Goal: Information Seeking & Learning: Check status

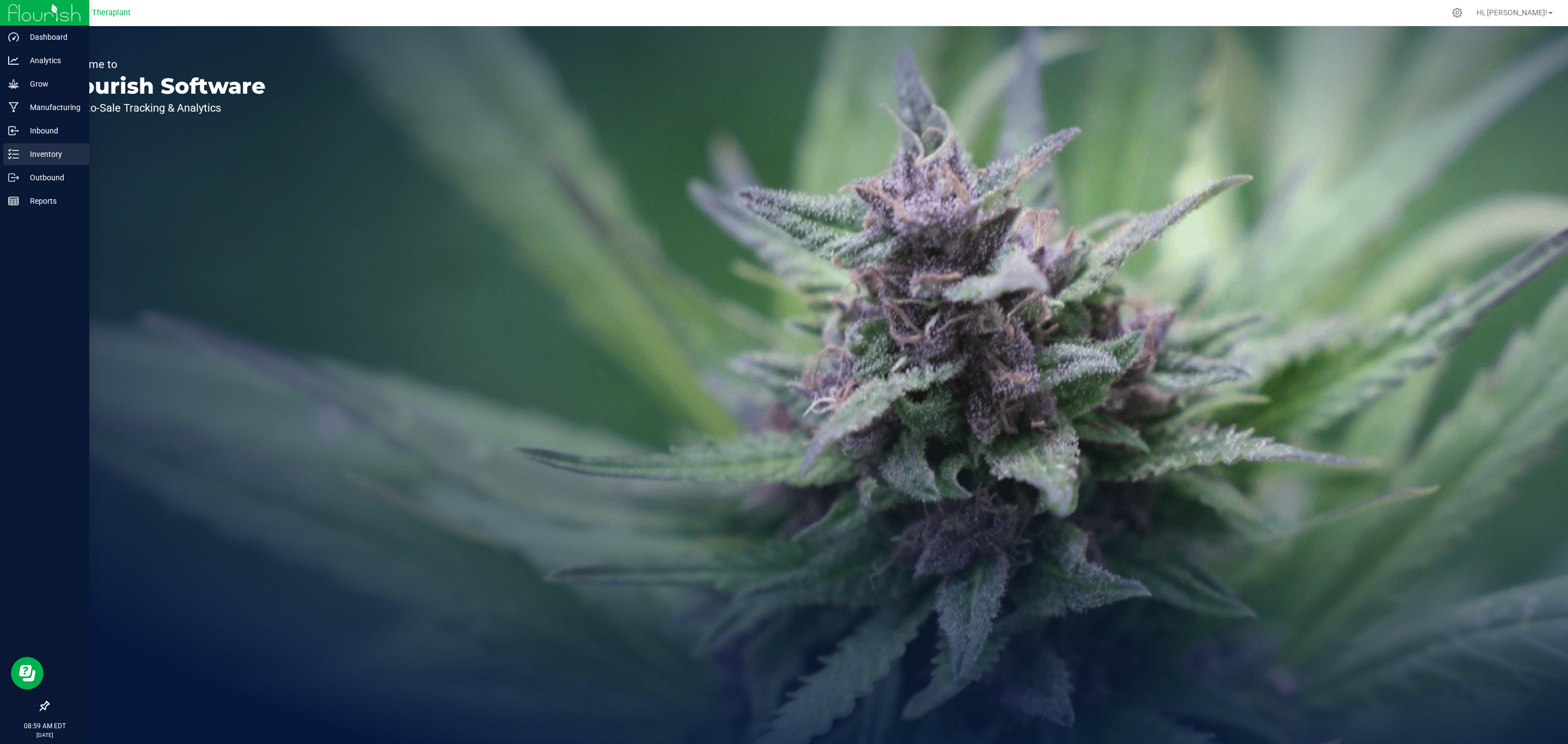
click at [39, 157] on p "Inventory" at bounding box center [51, 154] width 65 height 13
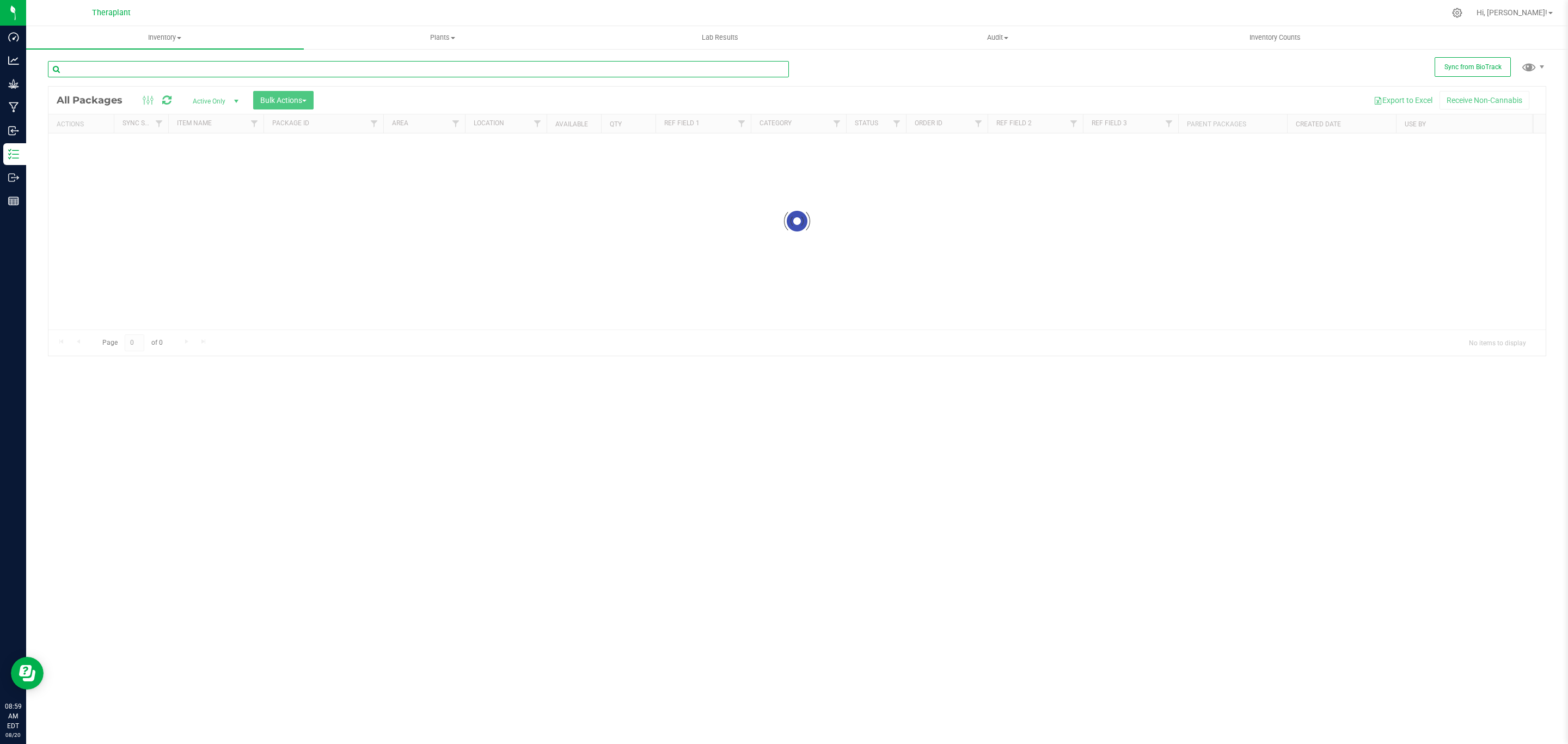
click at [405, 71] on input "text" at bounding box center [418, 69] width 741 height 16
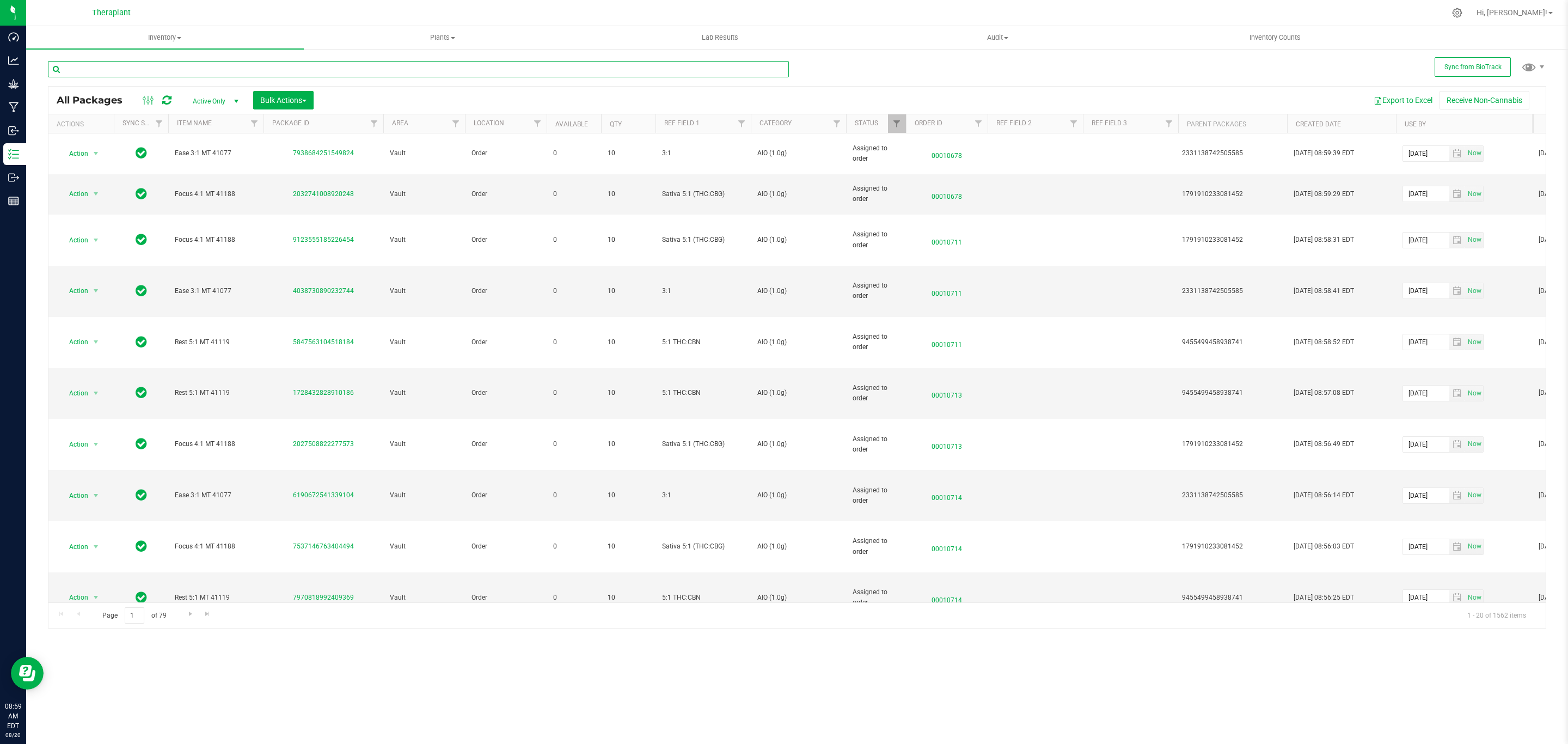
click at [177, 73] on input "text" at bounding box center [418, 69] width 741 height 16
type input "rvg-24-f11h2b1"
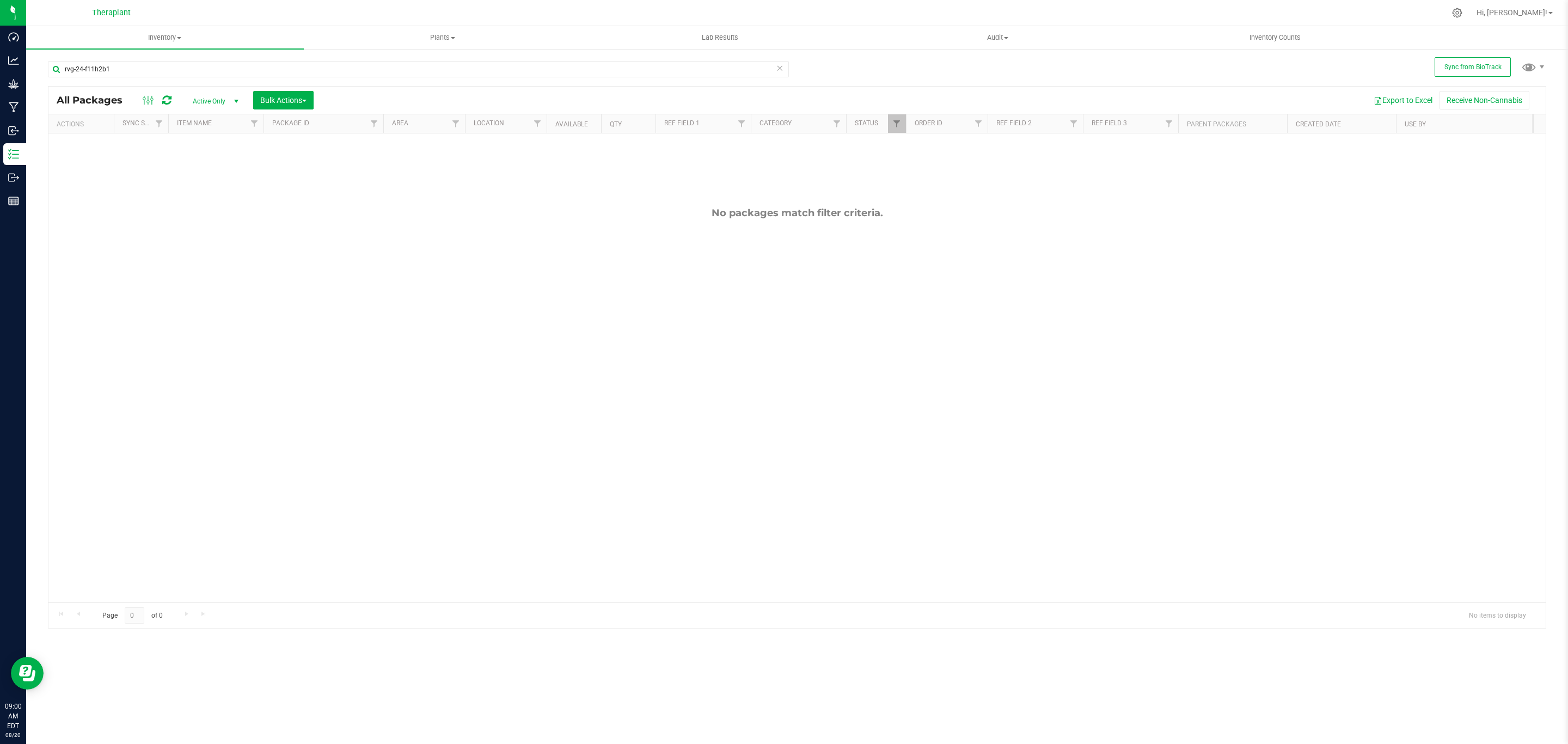
click at [195, 103] on span "Active Only" at bounding box center [213, 101] width 60 height 15
click at [201, 162] on li "All" at bounding box center [213, 168] width 59 height 16
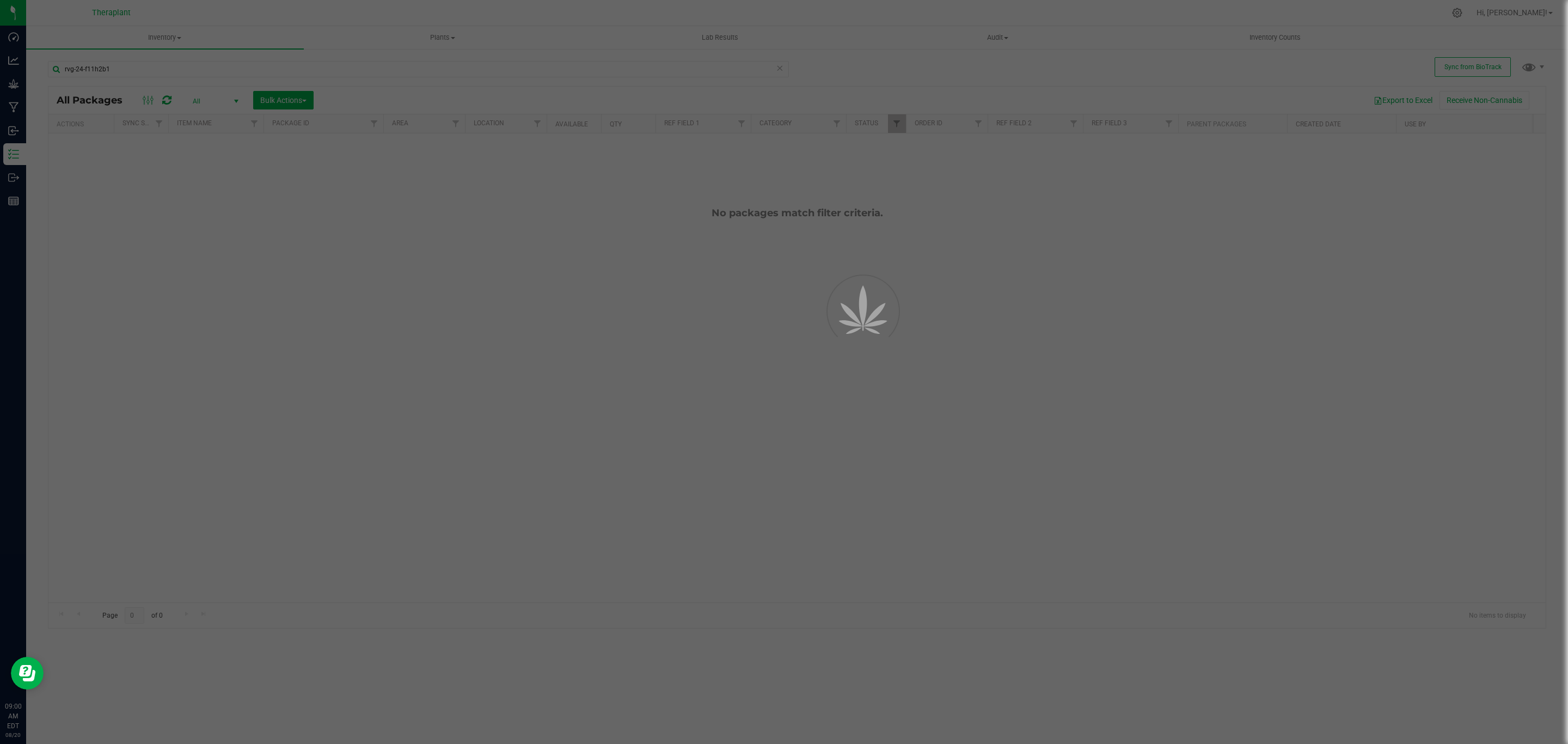
click at [194, 68] on div at bounding box center [784, 372] width 1568 height 744
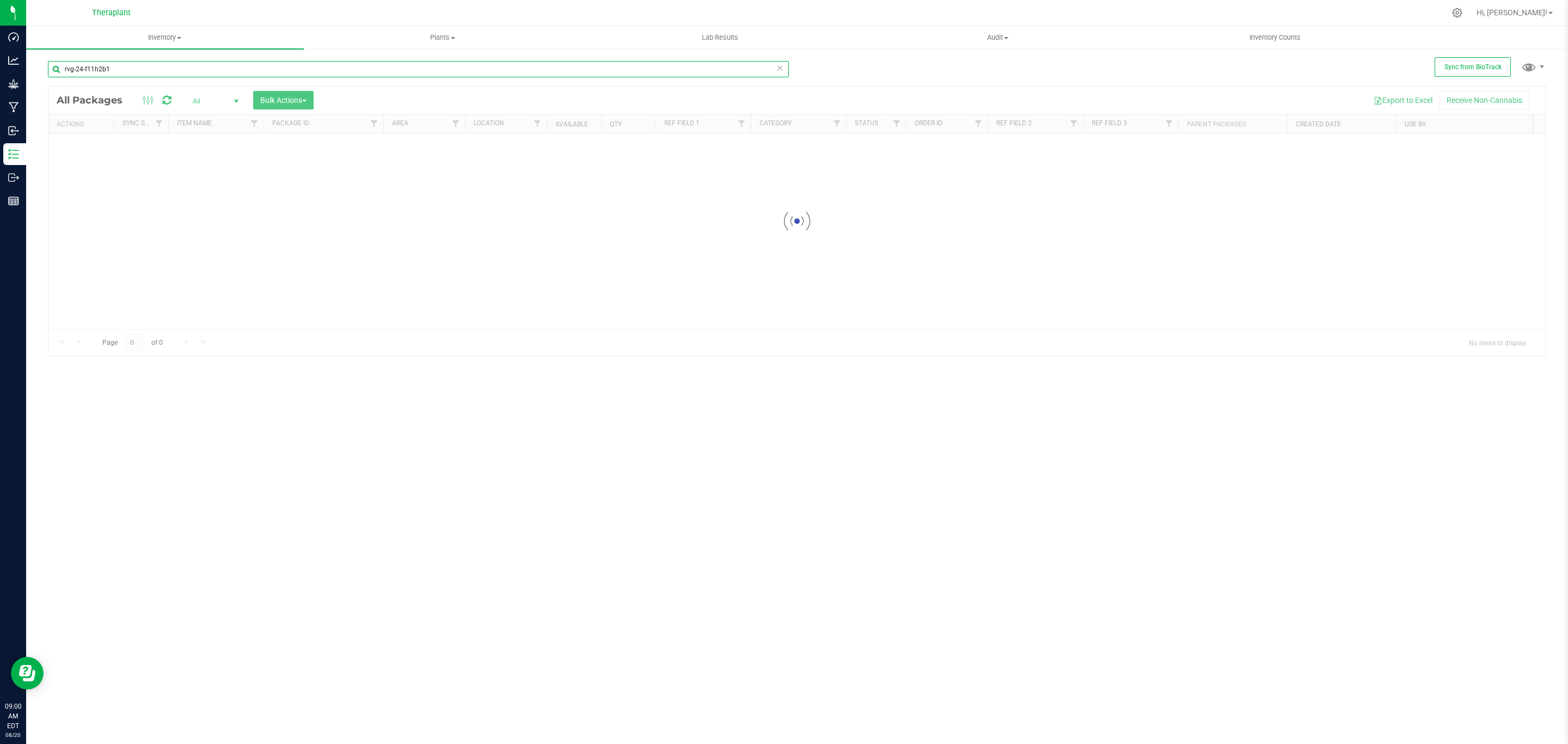
click at [196, 69] on input "rvg-24-f11h2b1" at bounding box center [418, 69] width 741 height 16
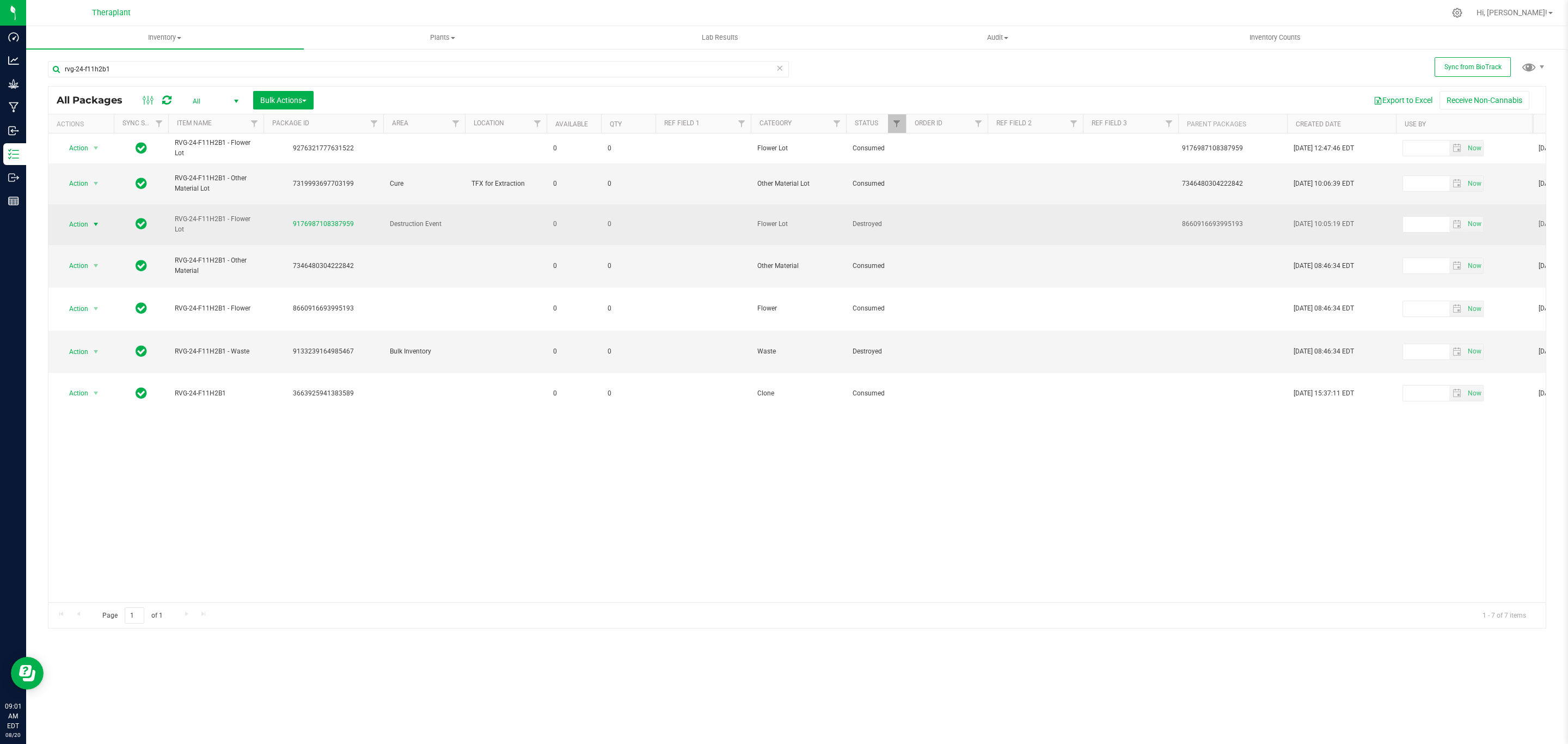
click at [77, 217] on span "Action" at bounding box center [74, 224] width 30 height 15
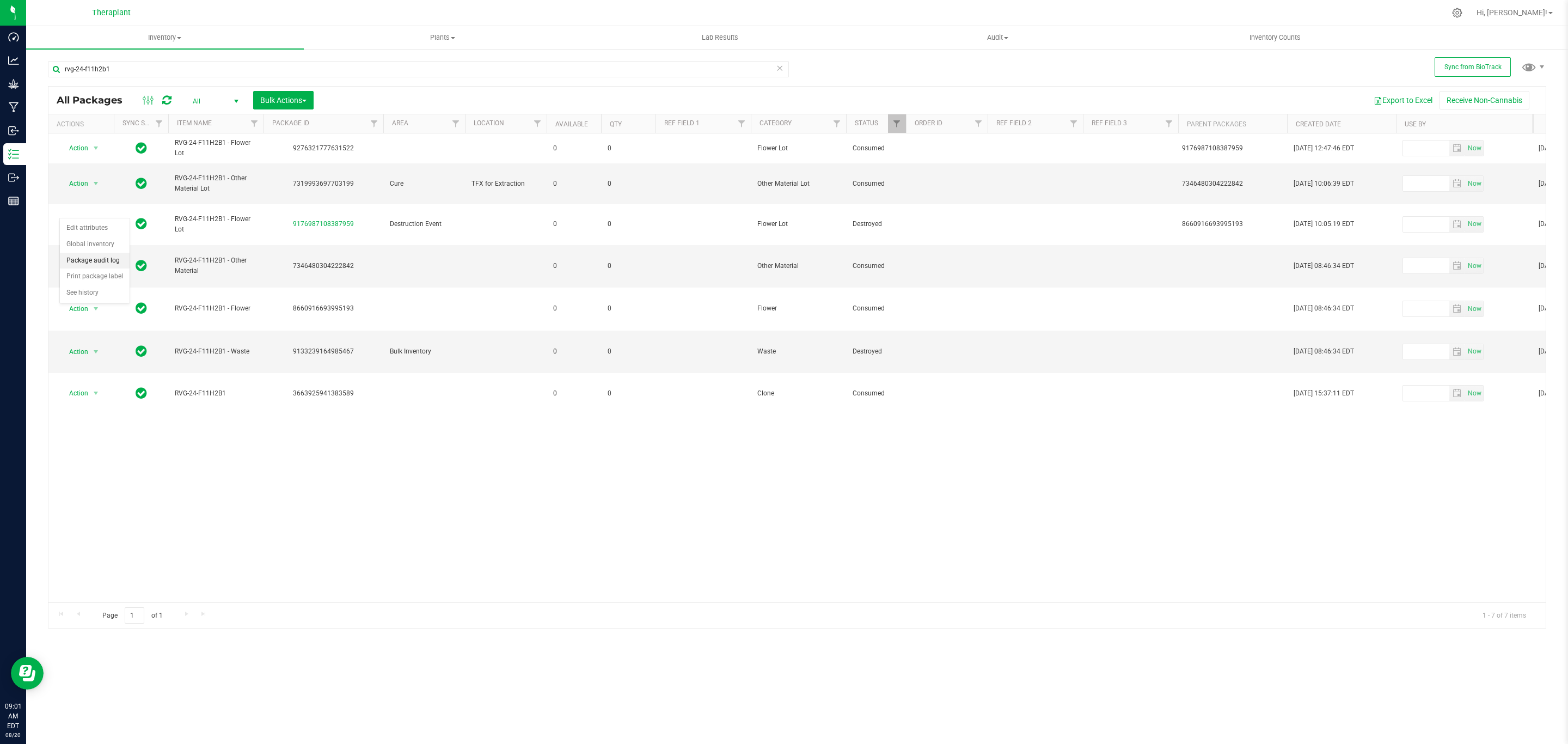
click at [85, 255] on li "Package audit log" at bounding box center [95, 261] width 70 height 16
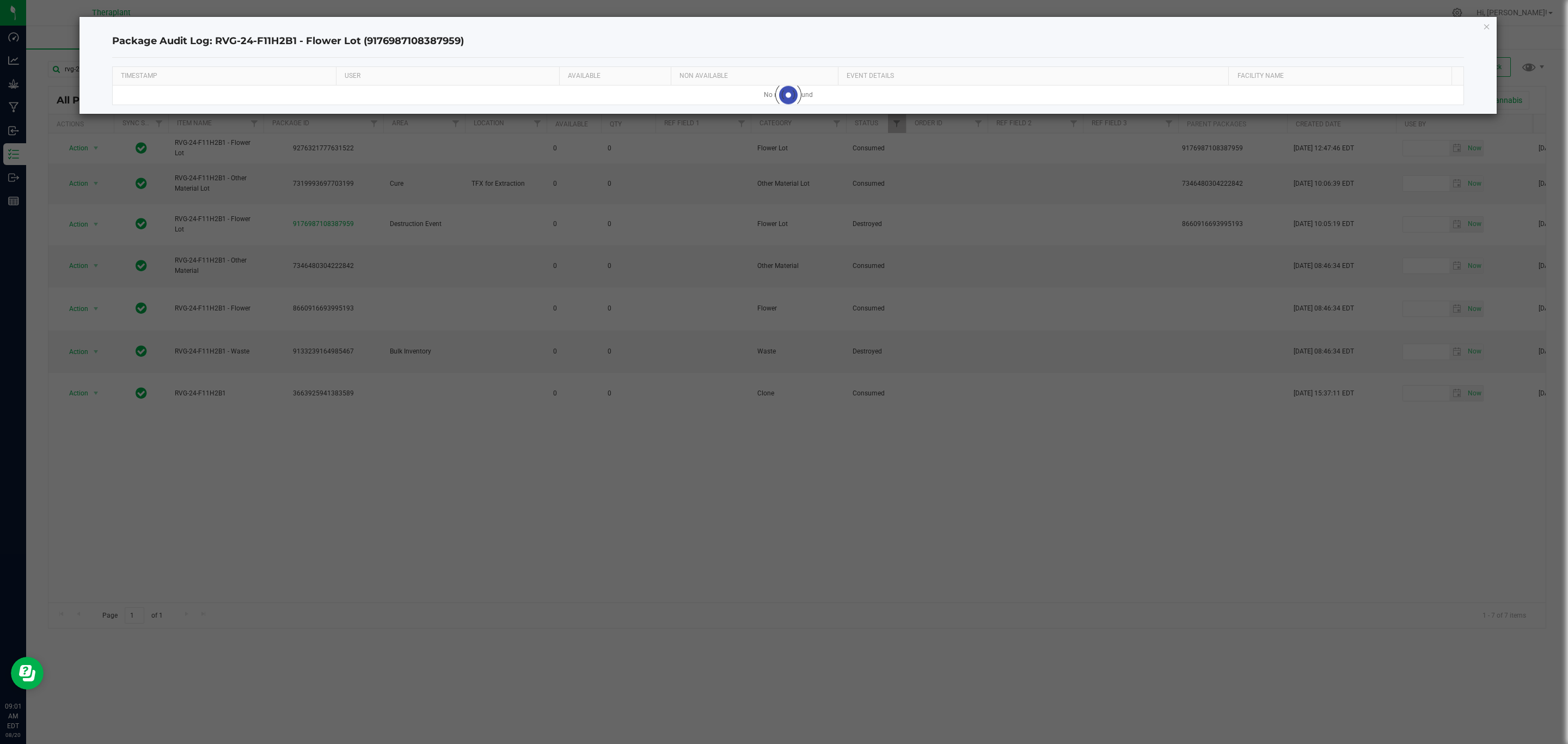
click at [440, 42] on h4 "Package Audit Log: RVG-24-F11H2B1 - Flower Lot (9176987108387959)" at bounding box center [788, 41] width 1353 height 14
copy h4 "9176987108387959"
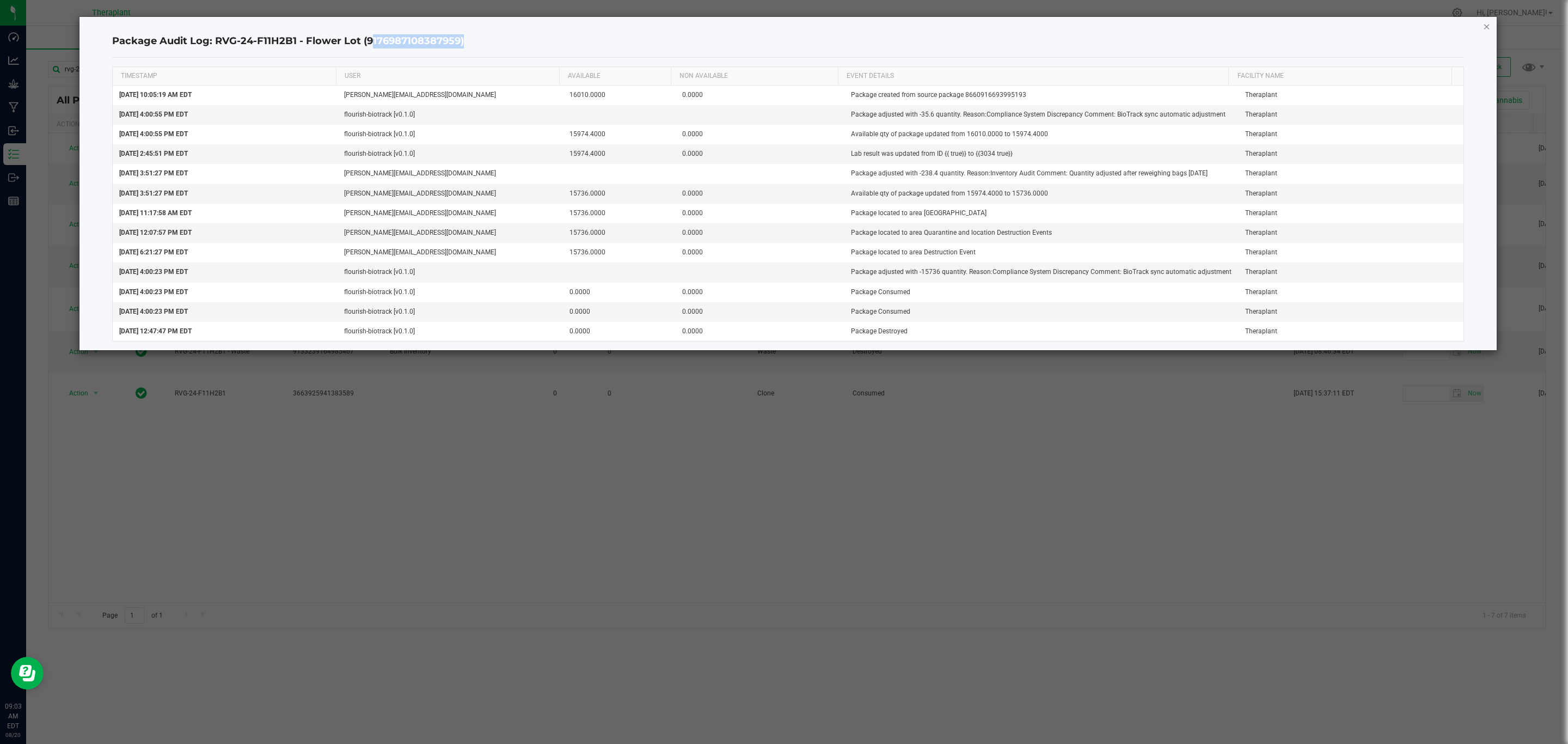
click at [1484, 25] on icon "button" at bounding box center [1487, 26] width 7 height 13
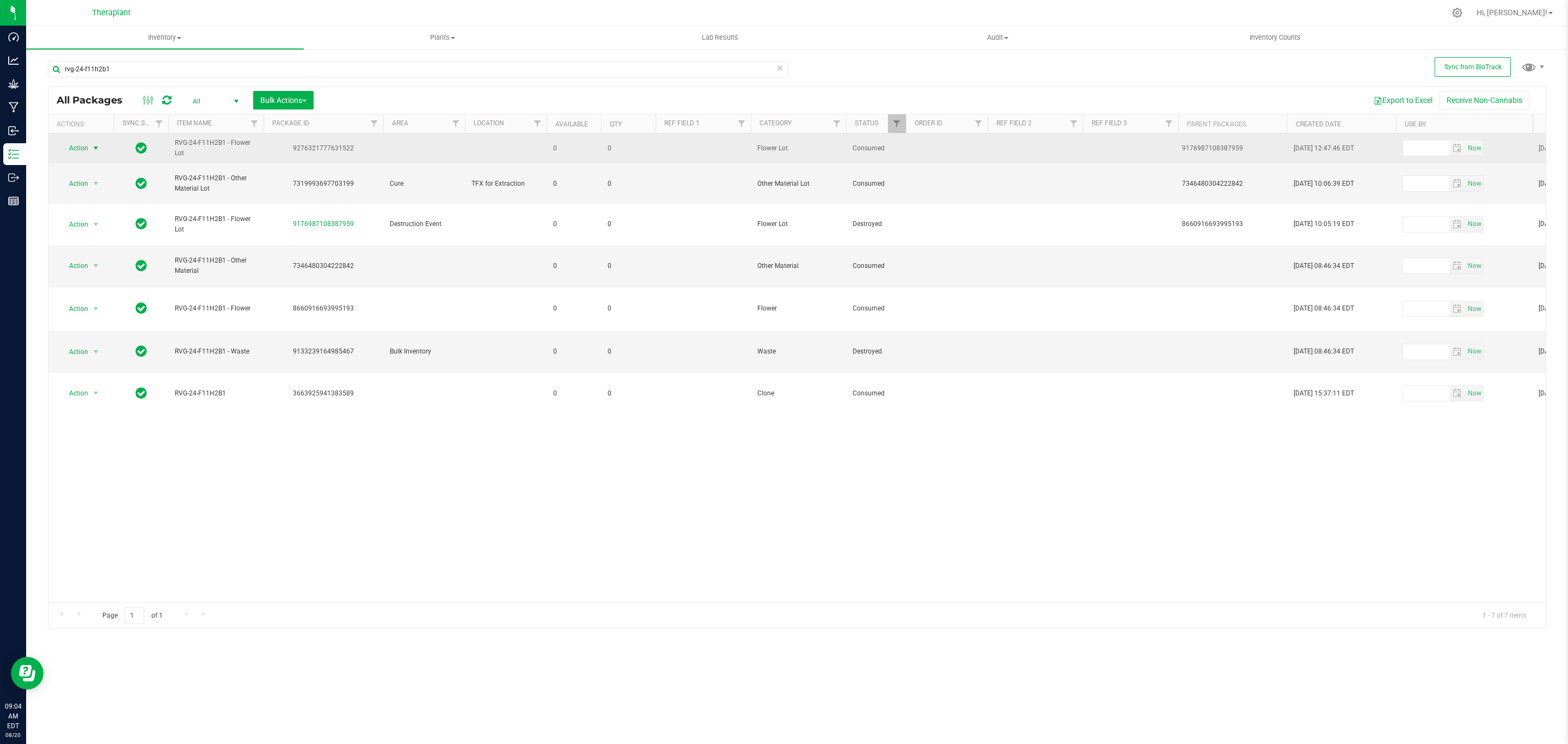
click at [88, 148] on span "Action" at bounding box center [74, 148] width 30 height 15
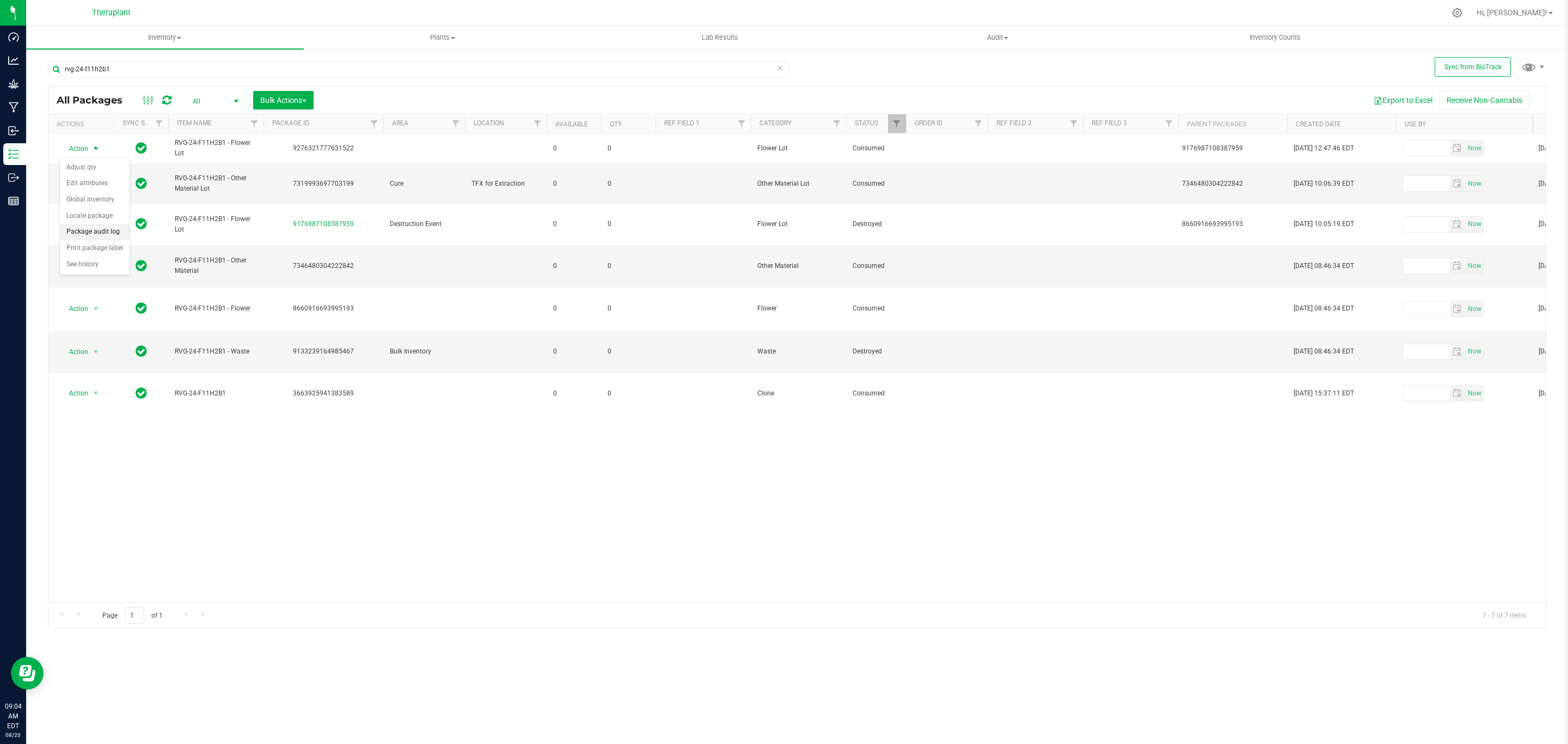
click at [93, 232] on li "Package audit log" at bounding box center [95, 232] width 70 height 16
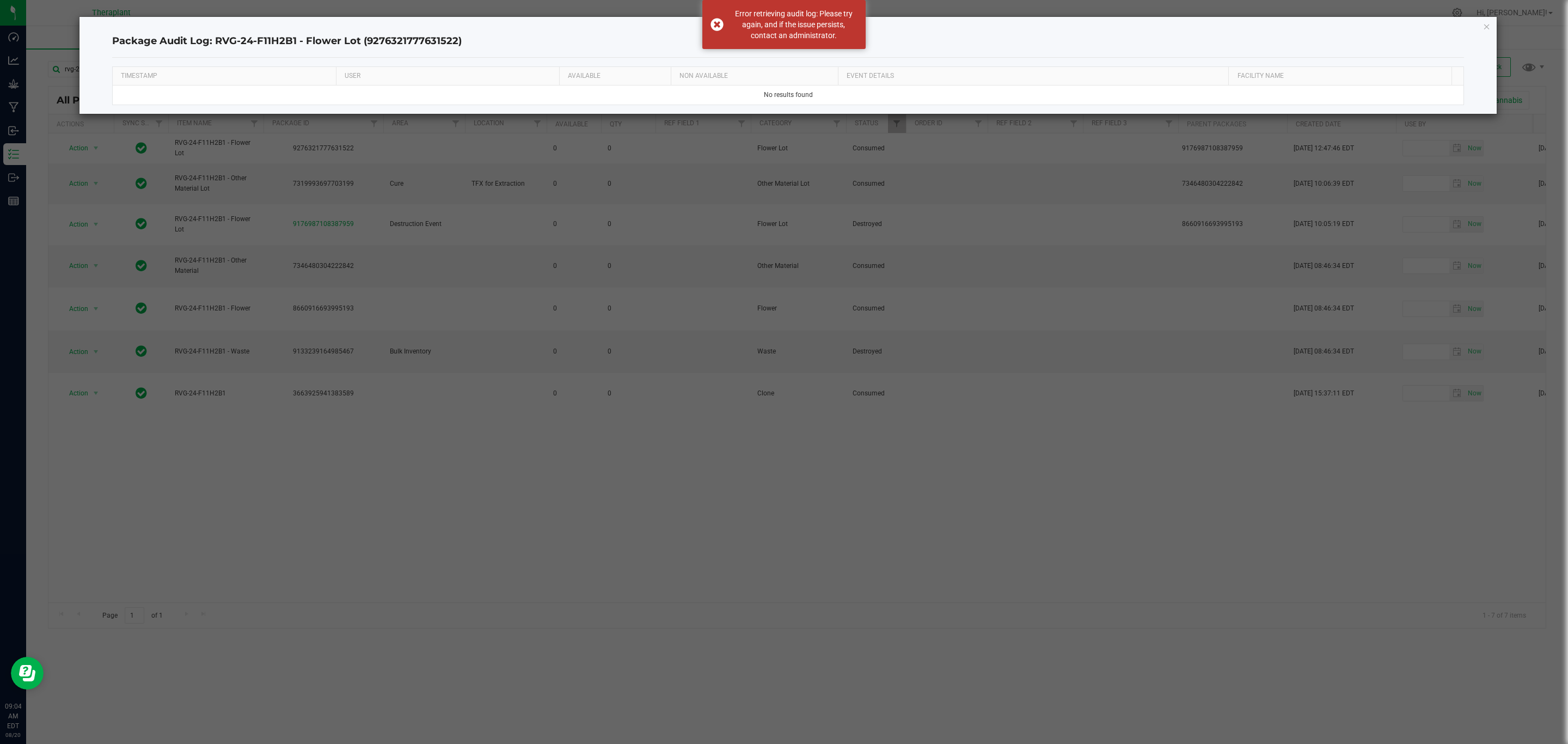
click at [1492, 25] on div "Package Audit Log: RVG-24-F11H2B1 - Flower Lot (9276321777631522) TIMESTAMP USE…" at bounding box center [788, 66] width 1418 height 97
click at [1490, 26] on icon "button" at bounding box center [1487, 26] width 7 height 13
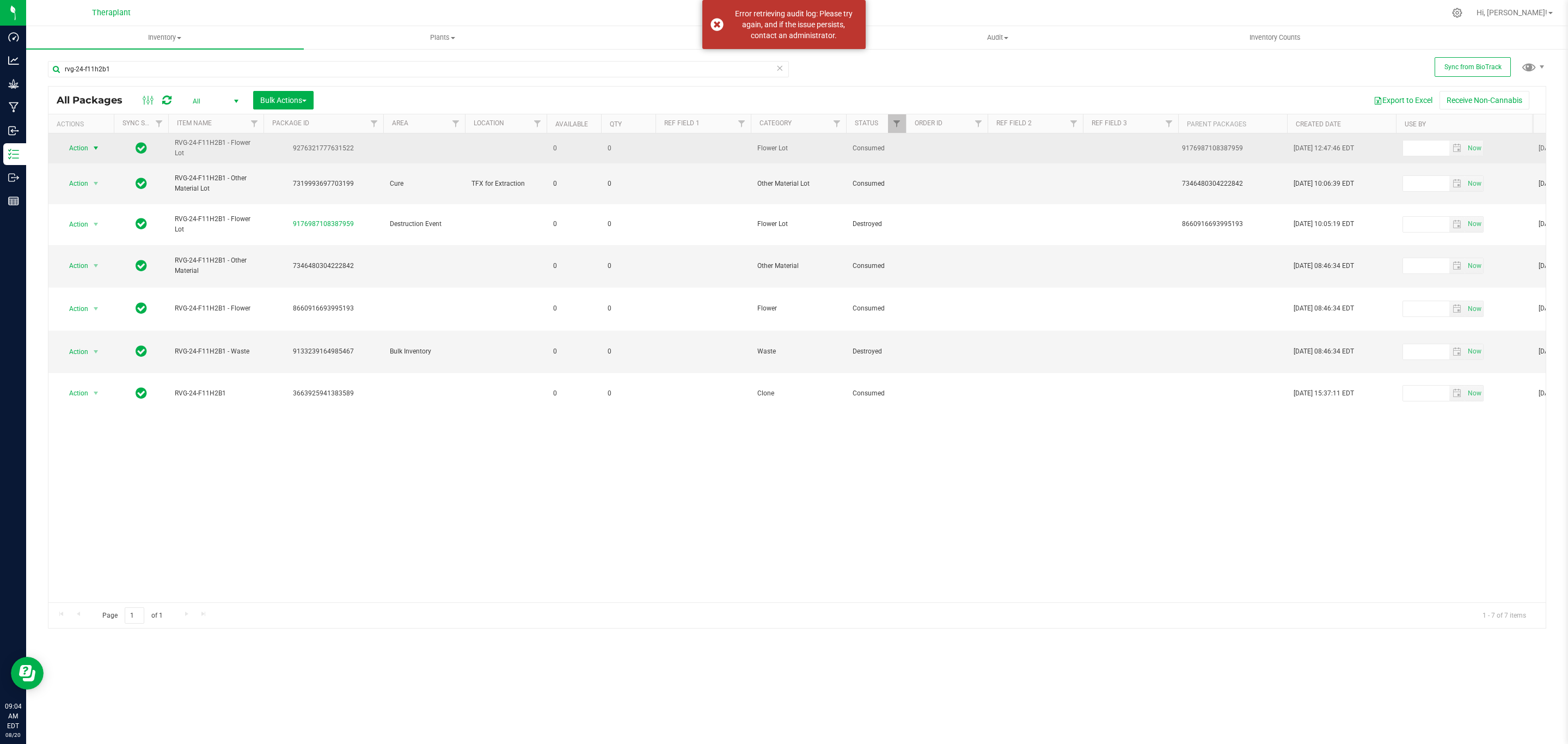
click at [100, 149] on span "select" at bounding box center [96, 148] width 9 height 9
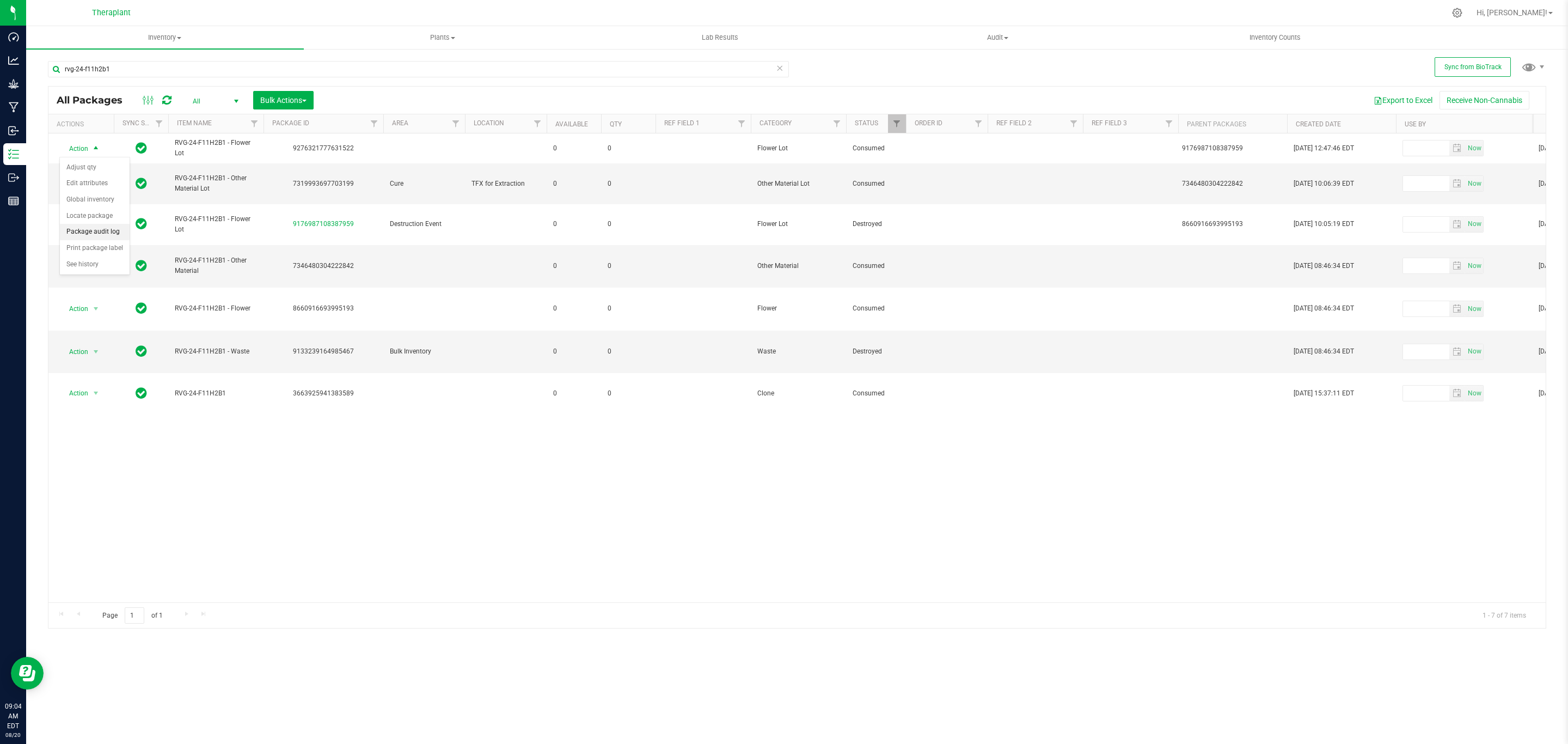
click at [107, 232] on li "Package audit log" at bounding box center [95, 232] width 70 height 16
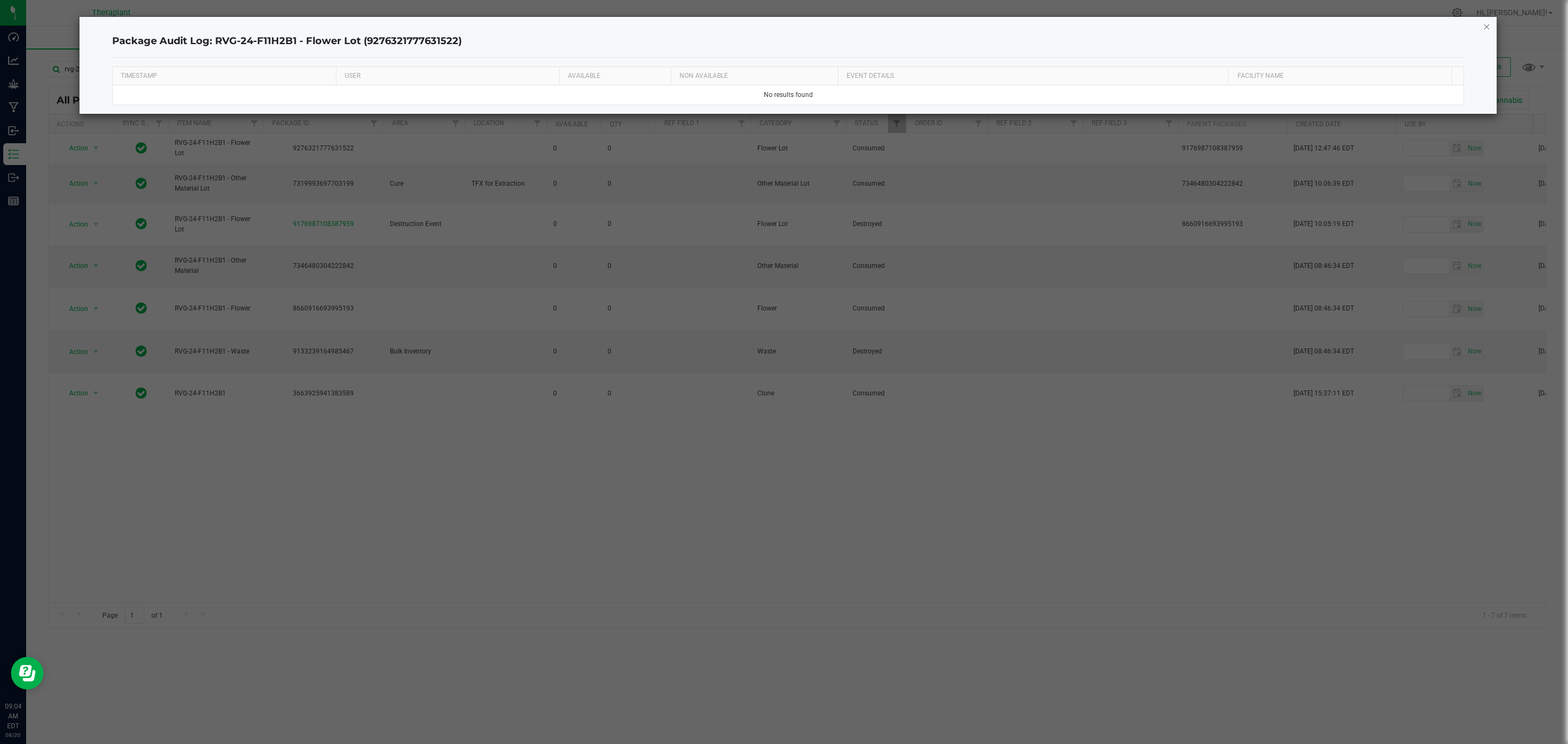
click at [1485, 25] on icon "button" at bounding box center [1487, 26] width 7 height 13
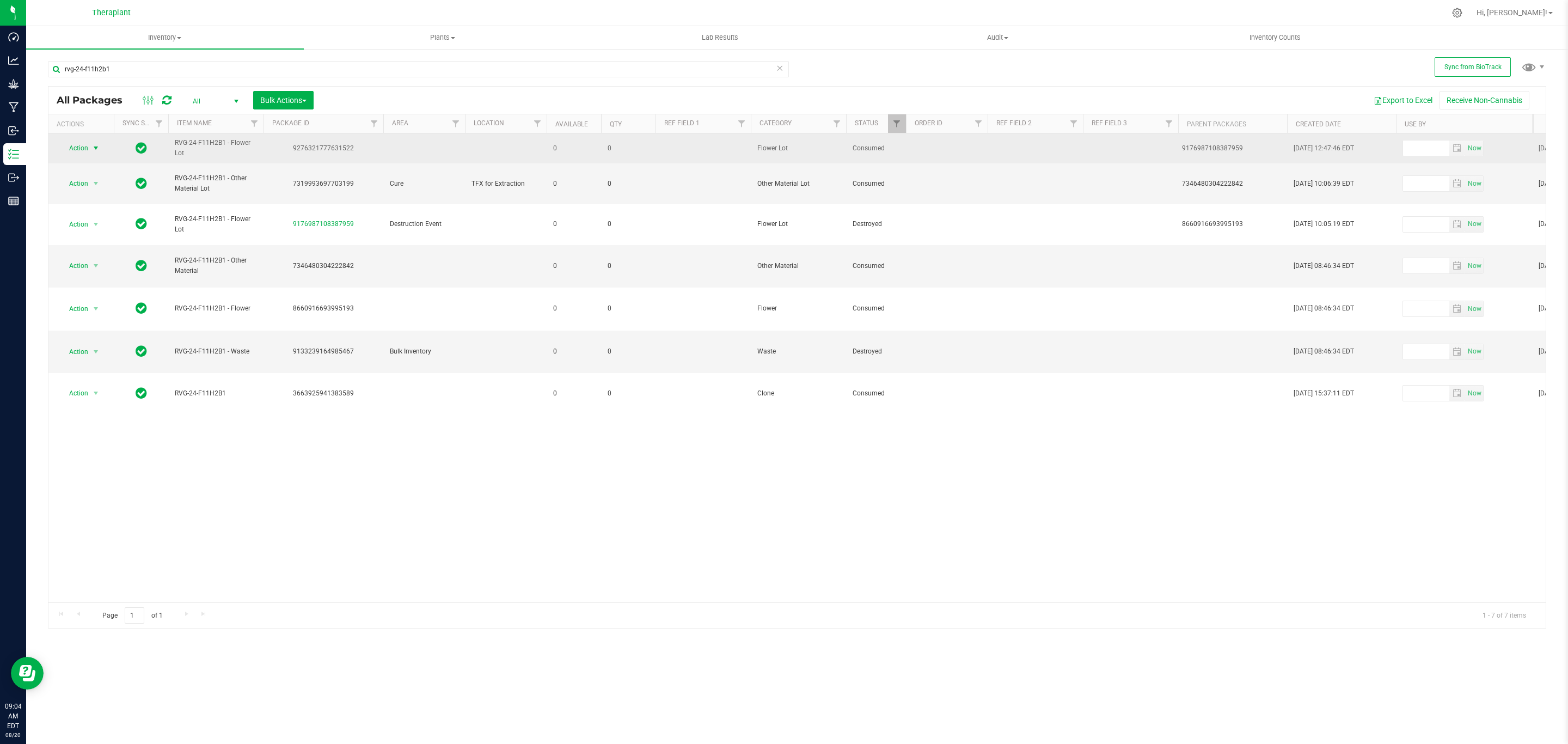
click at [88, 151] on span "Action" at bounding box center [74, 148] width 30 height 15
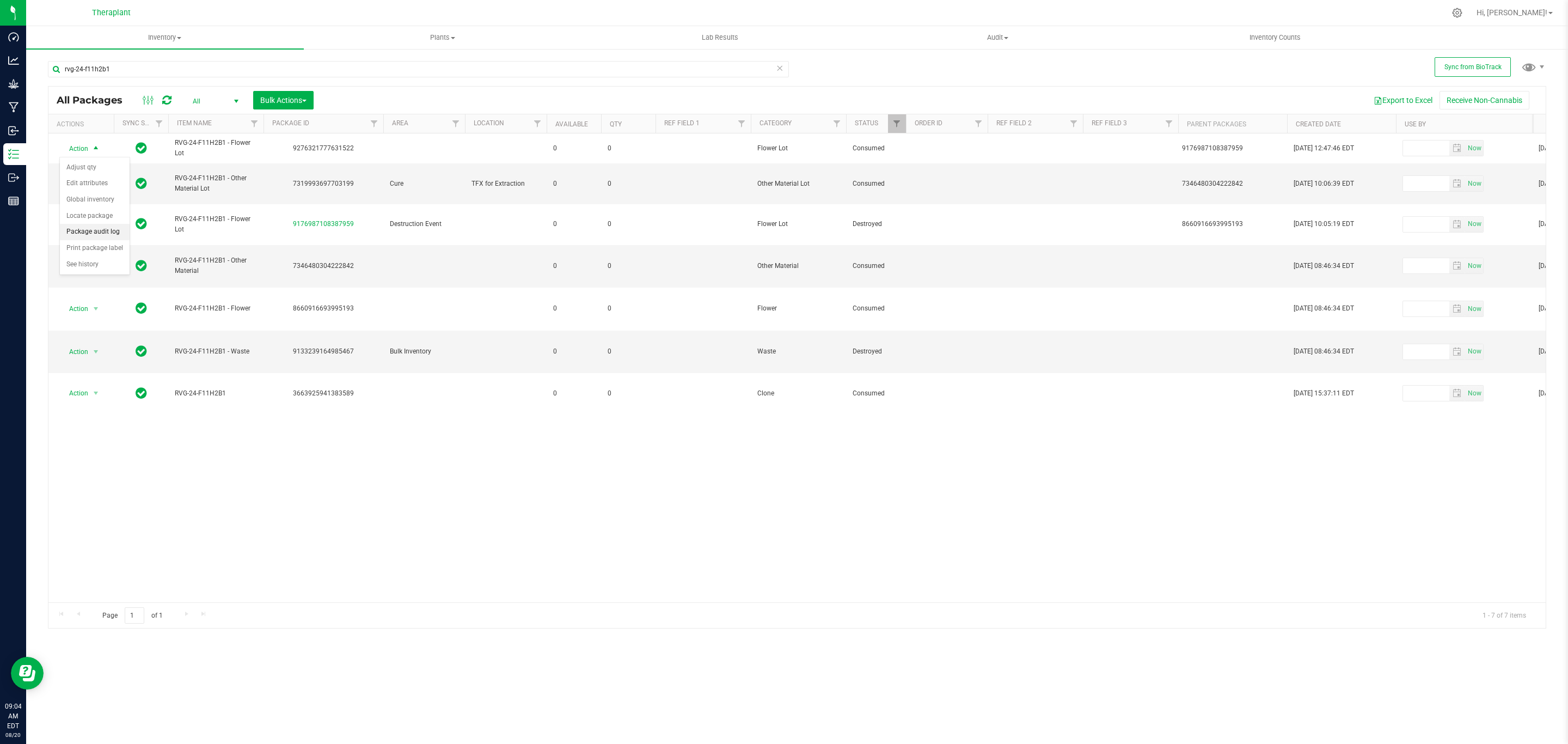
click at [109, 230] on li "Package audit log" at bounding box center [95, 232] width 70 height 16
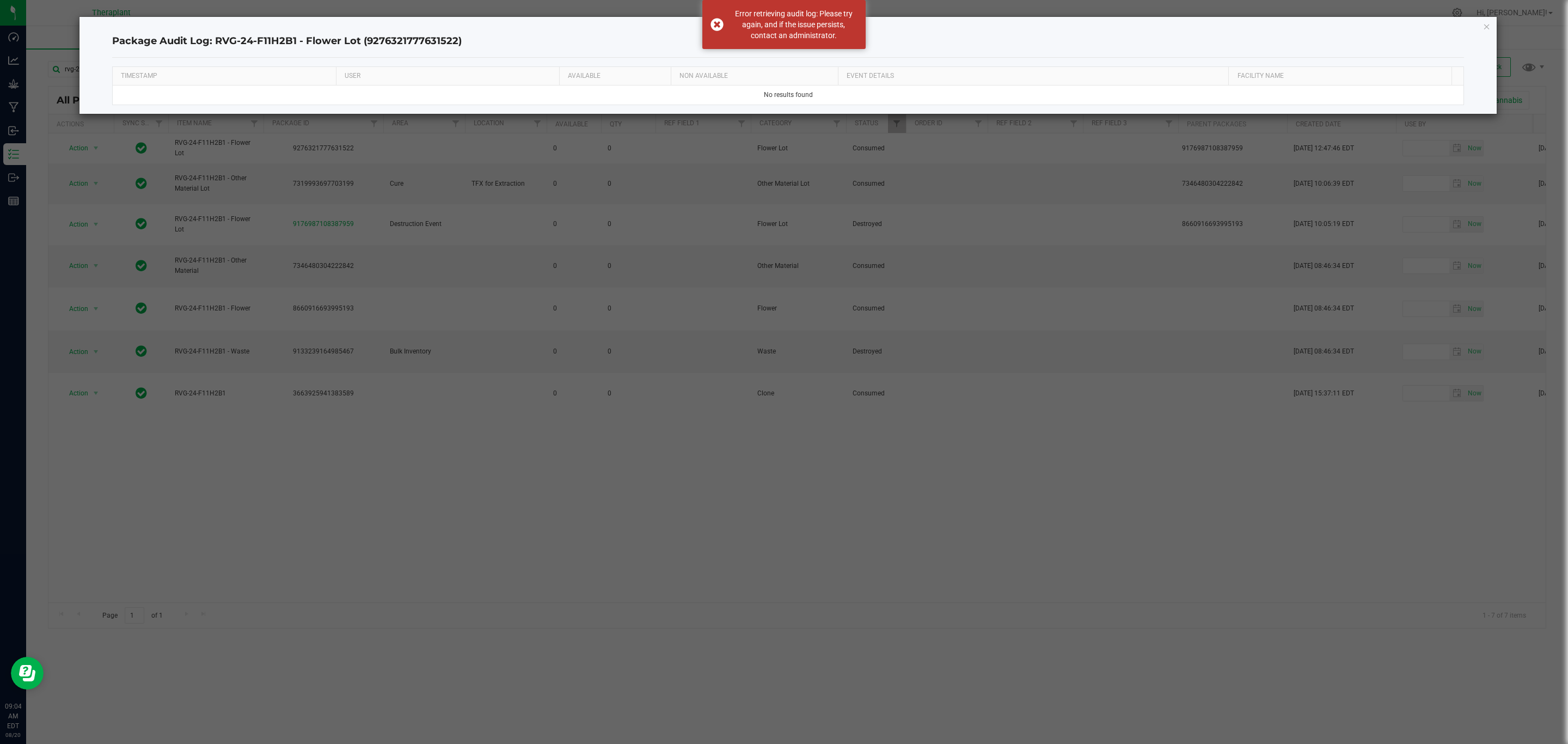
click at [1482, 29] on div "Package Audit Log: RVG-24-F11H2B1 - Flower Lot (9276321777631522) TIMESTAMP USE…" at bounding box center [788, 66] width 1418 height 97
click at [1485, 29] on icon "button" at bounding box center [1487, 26] width 7 height 13
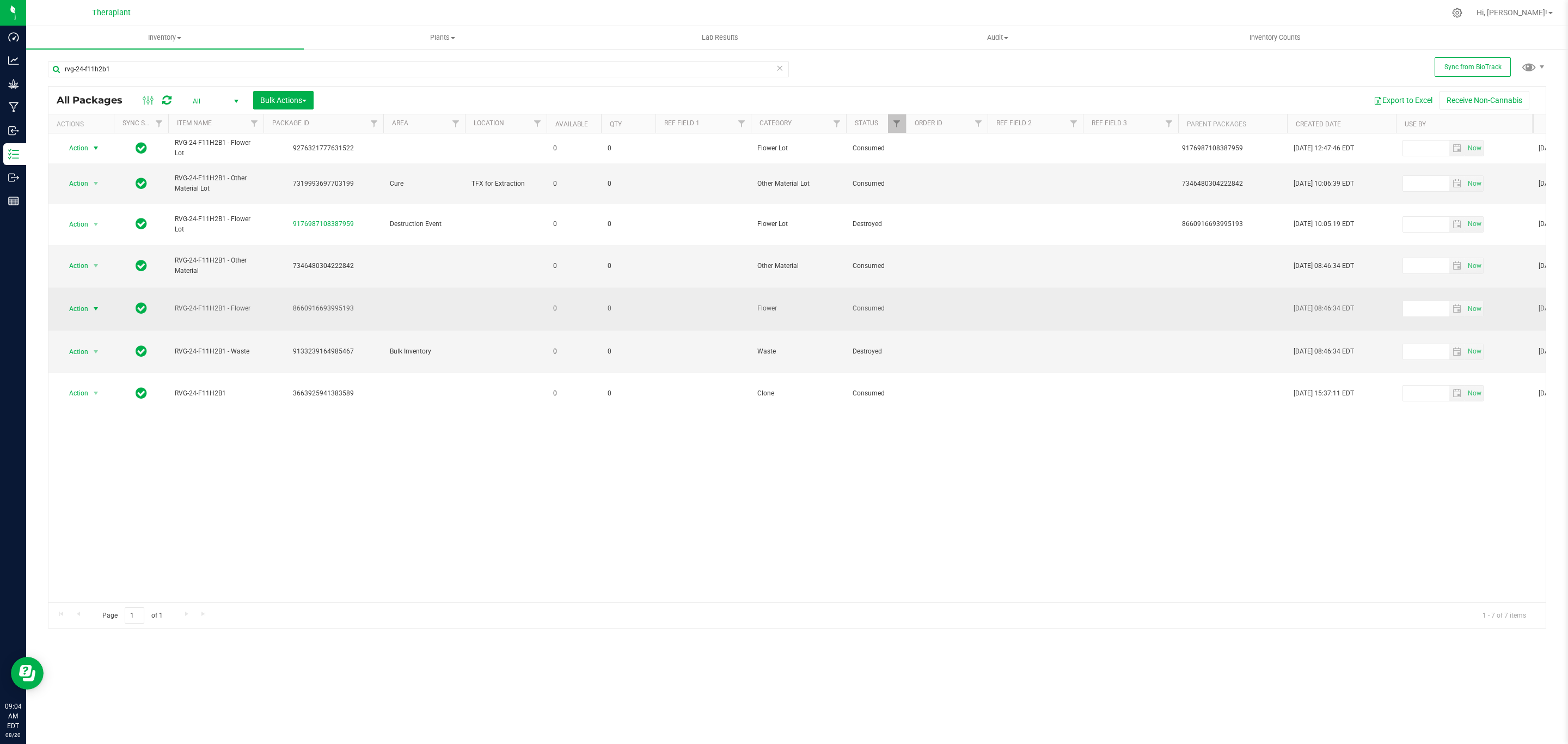
click at [88, 302] on span "Action" at bounding box center [74, 309] width 30 height 15
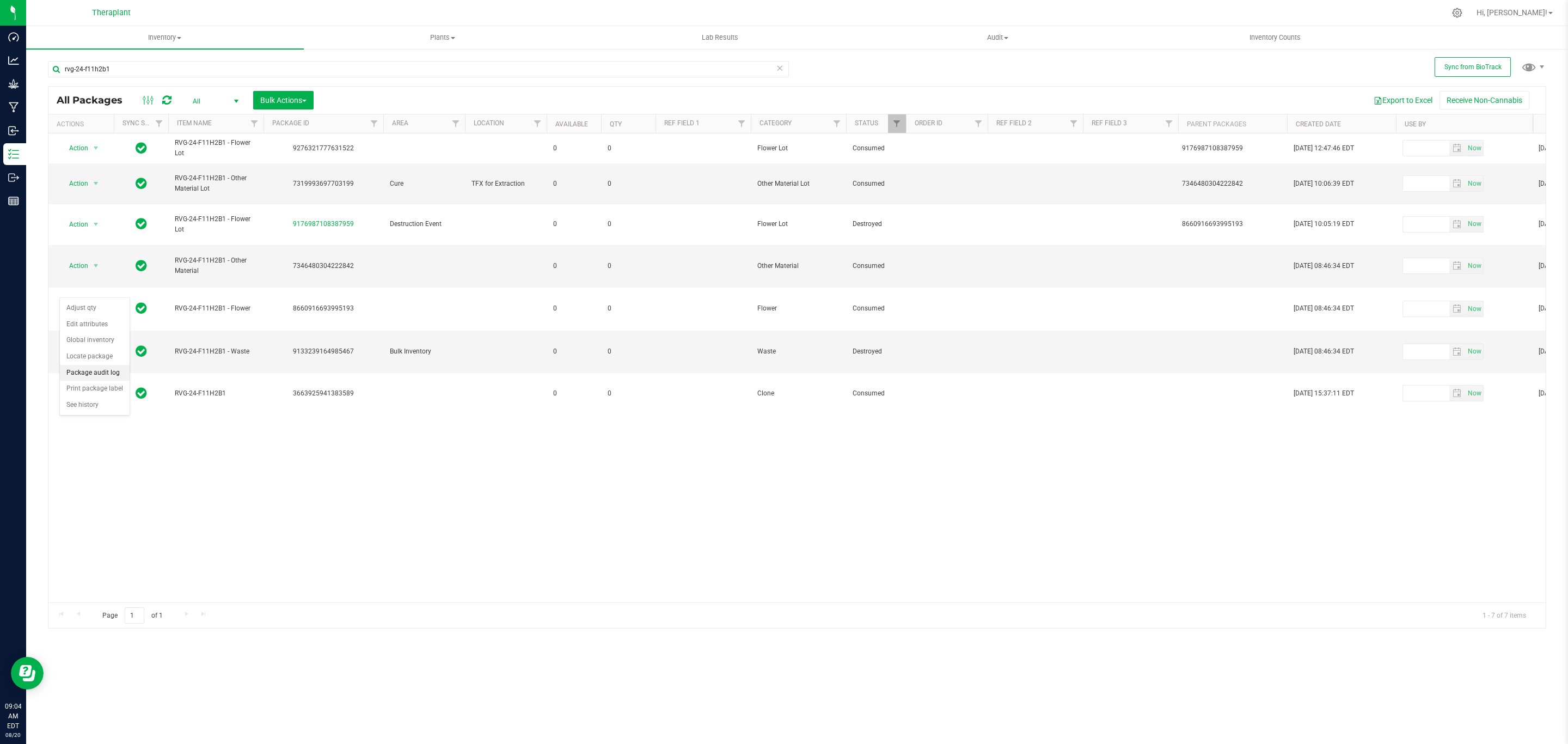
click at [108, 370] on li "Package audit log" at bounding box center [95, 373] width 70 height 16
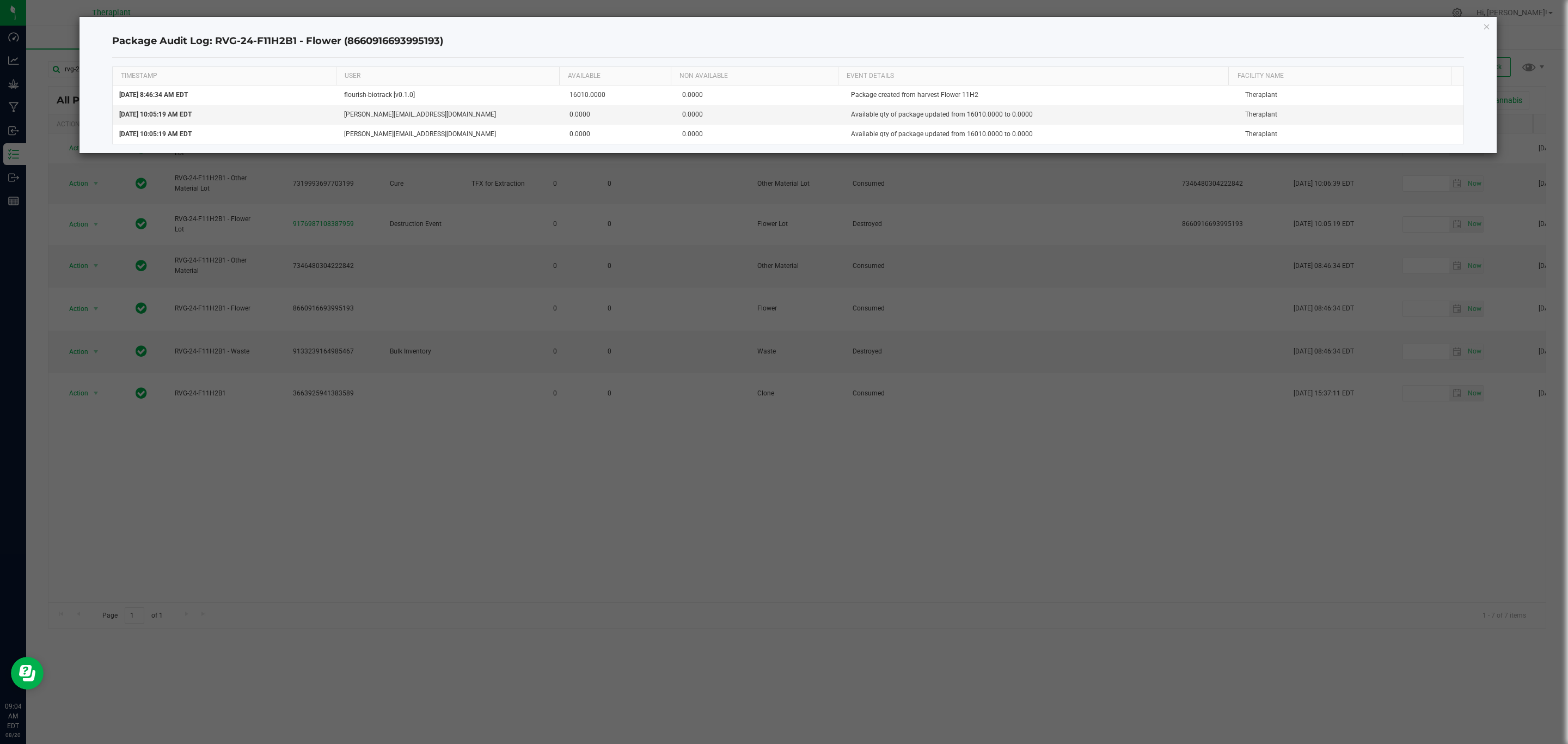
click at [1479, 26] on div "Package Audit Log: RVG-24-F11H2B1 - Flower (8660916693995193) TIMESTAMP USER AV…" at bounding box center [788, 85] width 1418 height 136
click at [1486, 30] on icon "button" at bounding box center [1487, 26] width 7 height 13
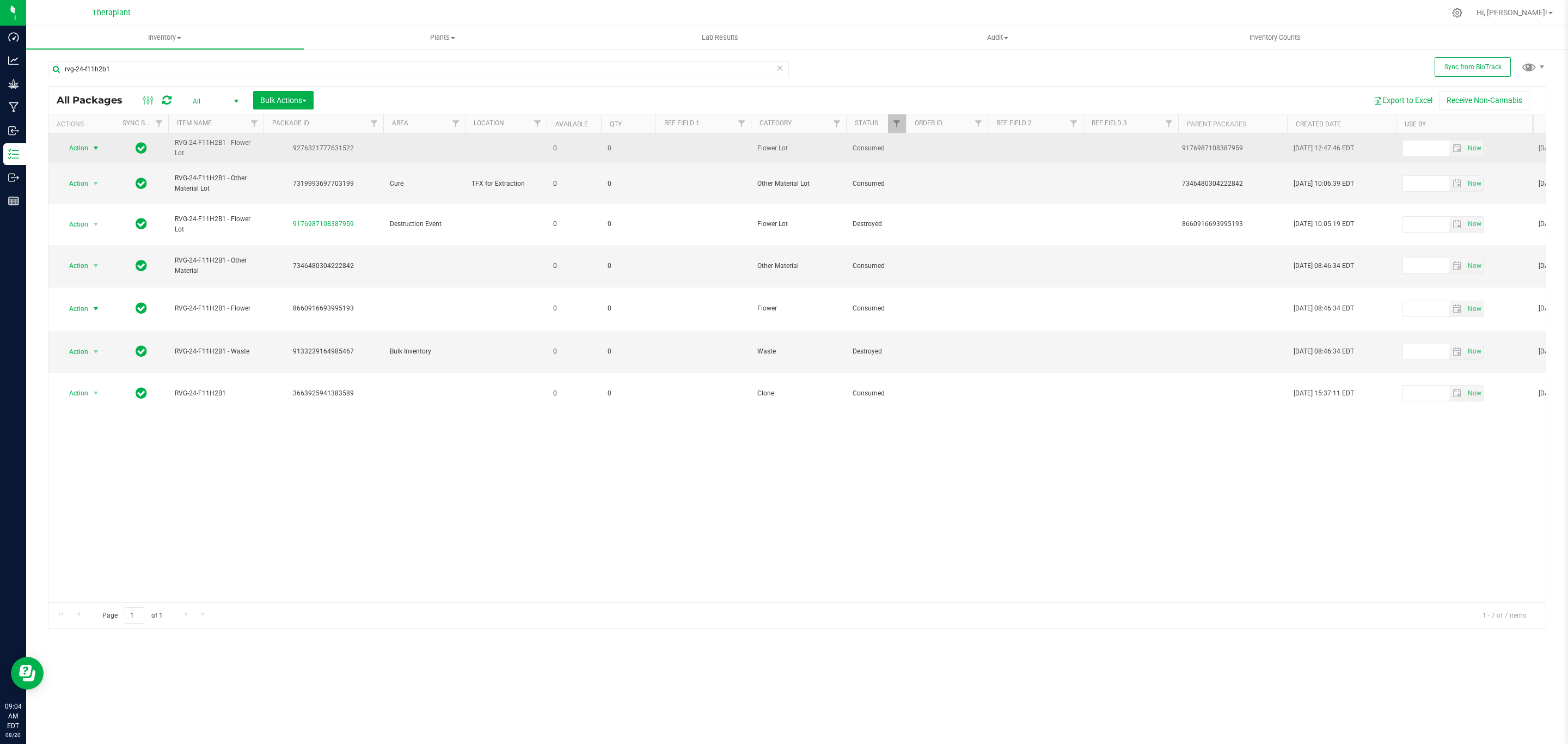
click at [100, 148] on span "select" at bounding box center [96, 148] width 9 height 9
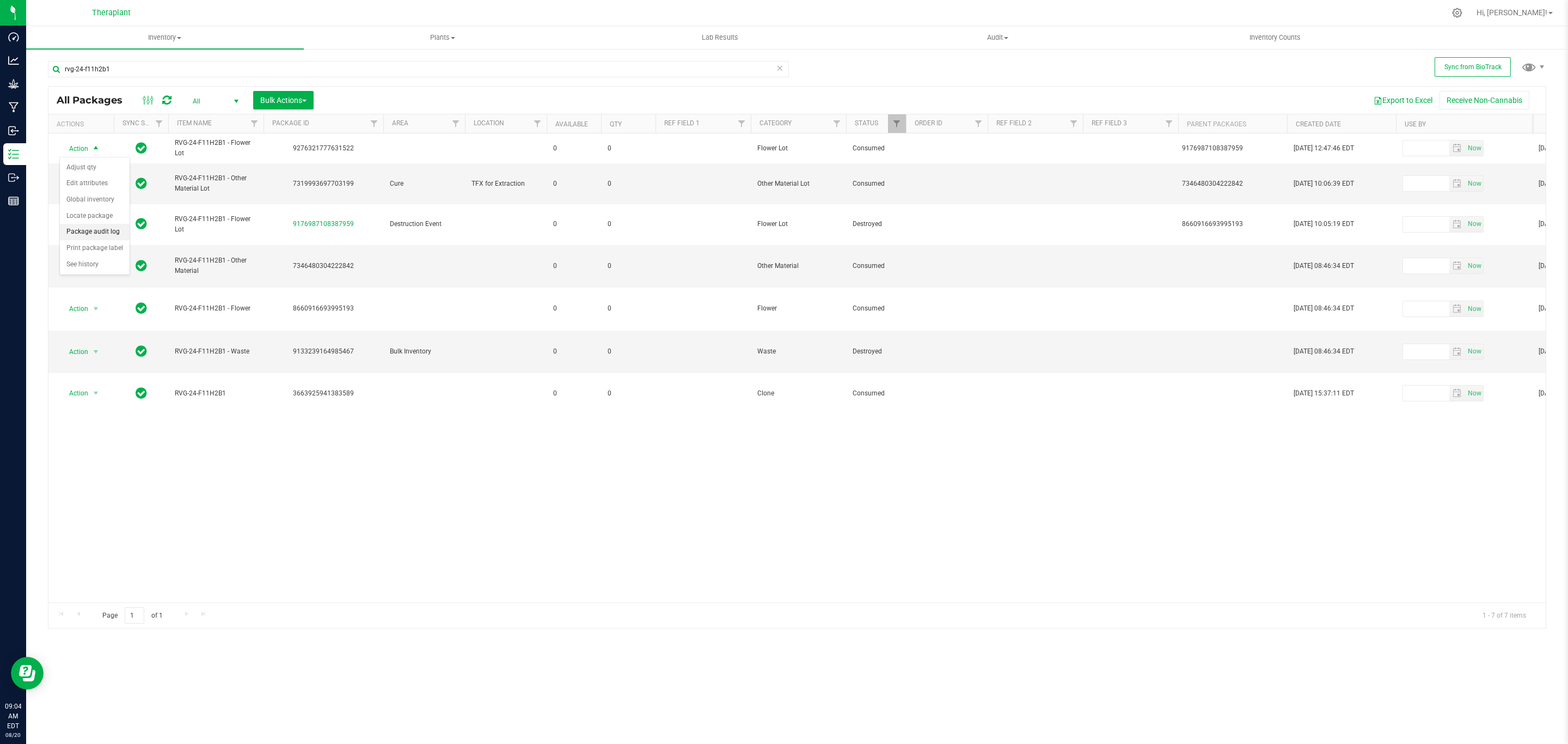
click at [103, 232] on li "Package audit log" at bounding box center [95, 232] width 70 height 16
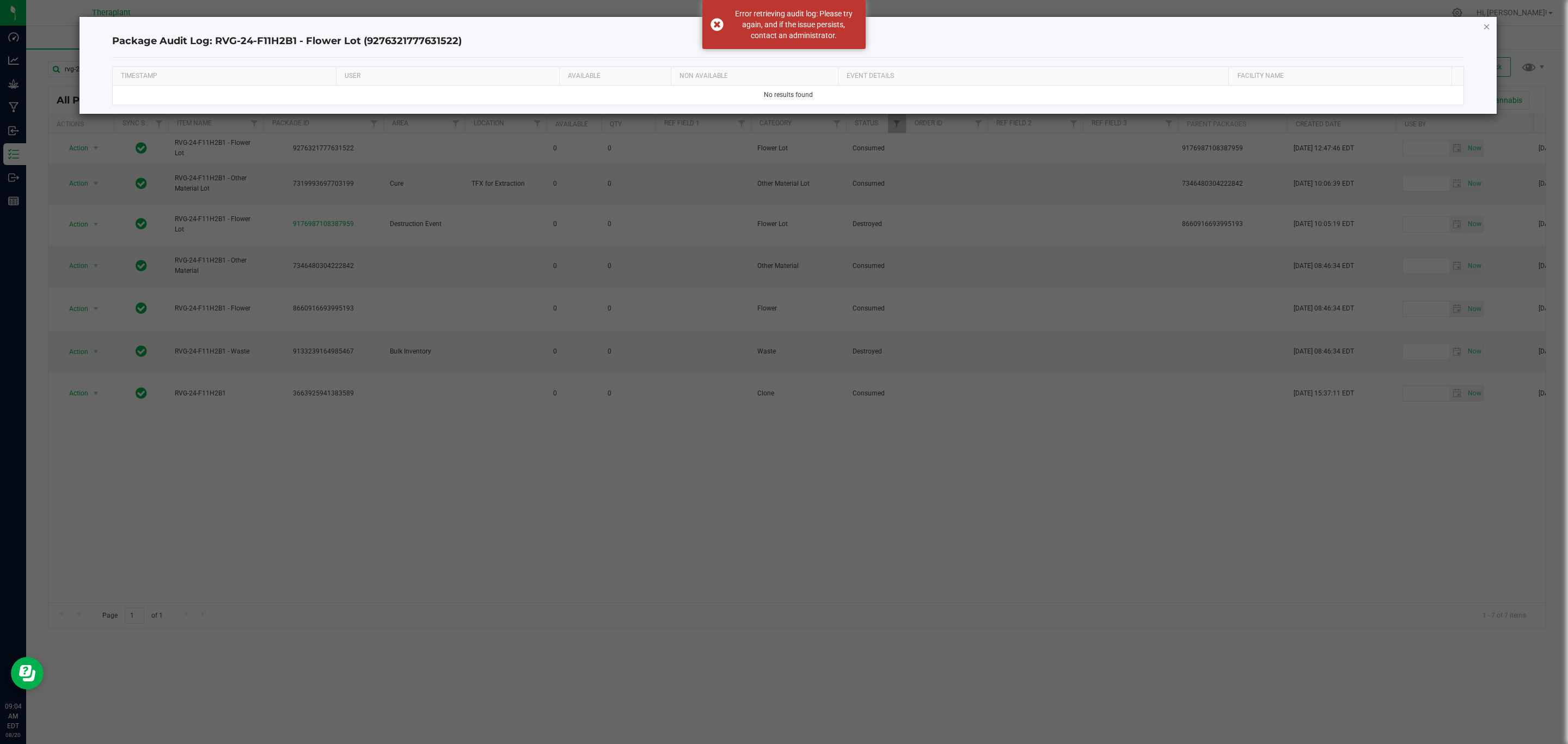
click at [1489, 22] on icon "button" at bounding box center [1487, 26] width 7 height 13
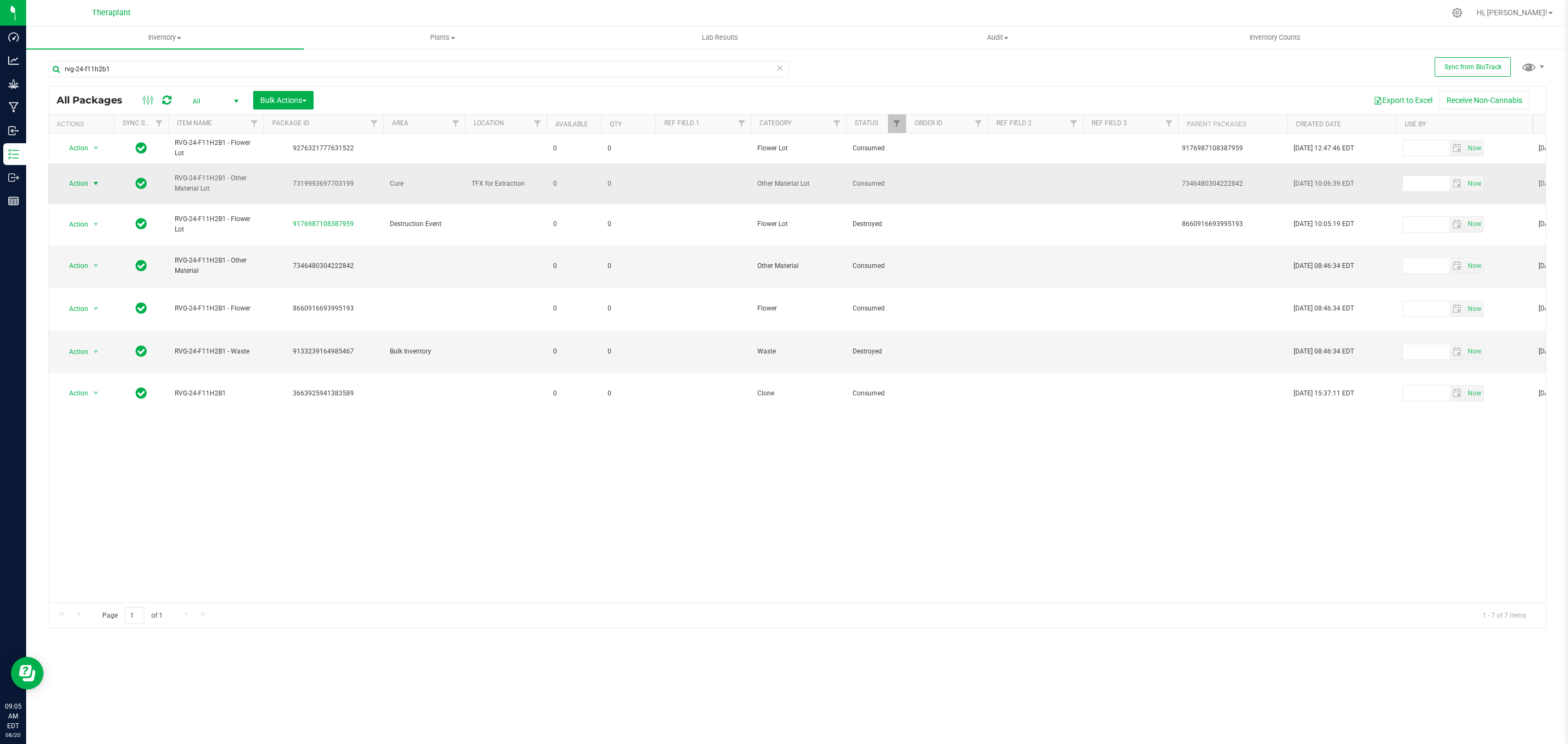
click at [83, 179] on span "Action" at bounding box center [74, 183] width 30 height 15
click at [107, 266] on li "Package audit log" at bounding box center [95, 263] width 70 height 16
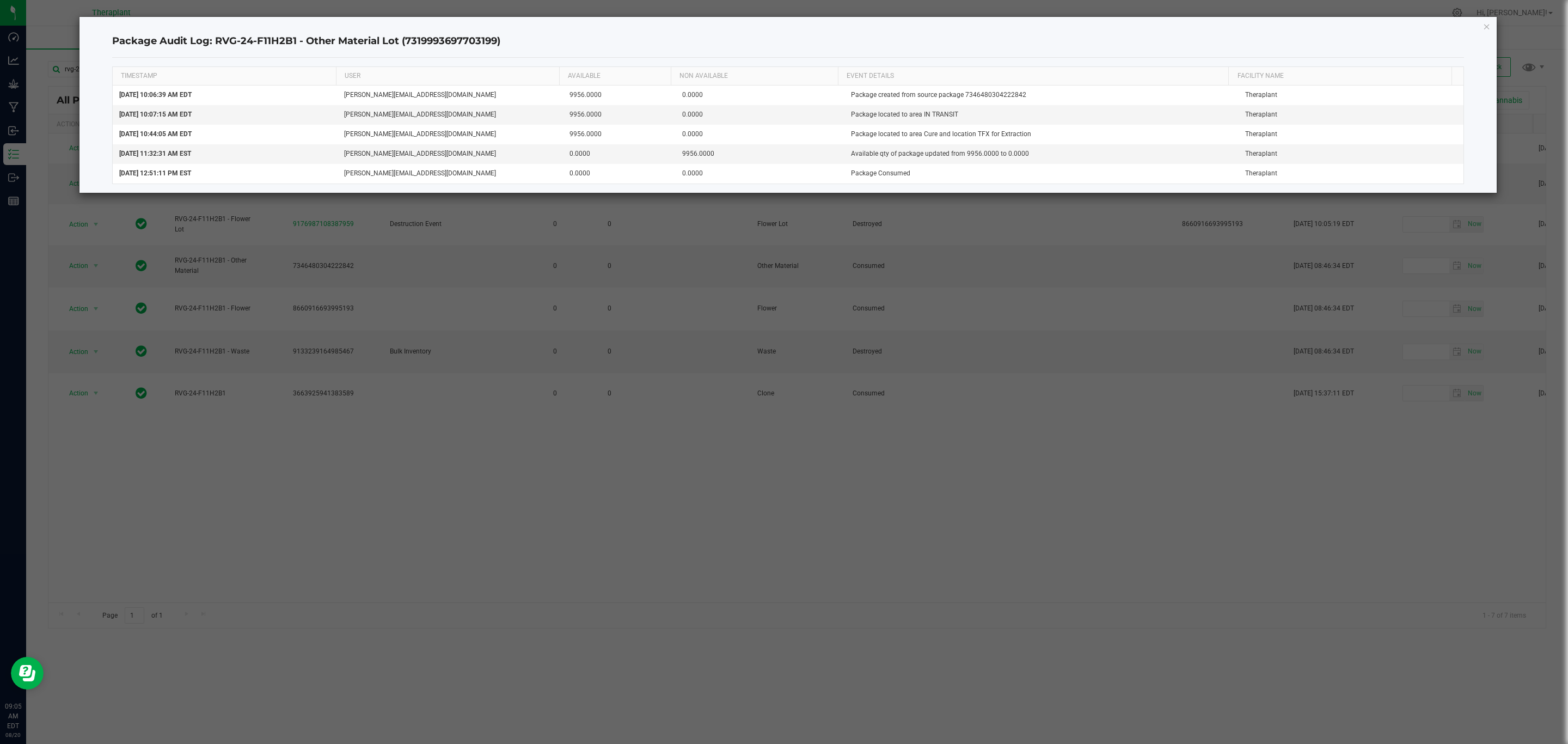
click at [455, 43] on h4 "Package Audit Log: RVG-24-F11H2B1 - Other Material Lot (7319993697703199)" at bounding box center [788, 41] width 1353 height 14
copy h4 "7319993697703199"
drag, startPoint x: 294, startPoint y: 39, endPoint x: 215, endPoint y: 46, distance: 79.3
click at [215, 46] on h4 "Package Audit Log: RVG-24-F11H2B1 - Other Material Lot (7319993697703199)" at bounding box center [788, 41] width 1353 height 14
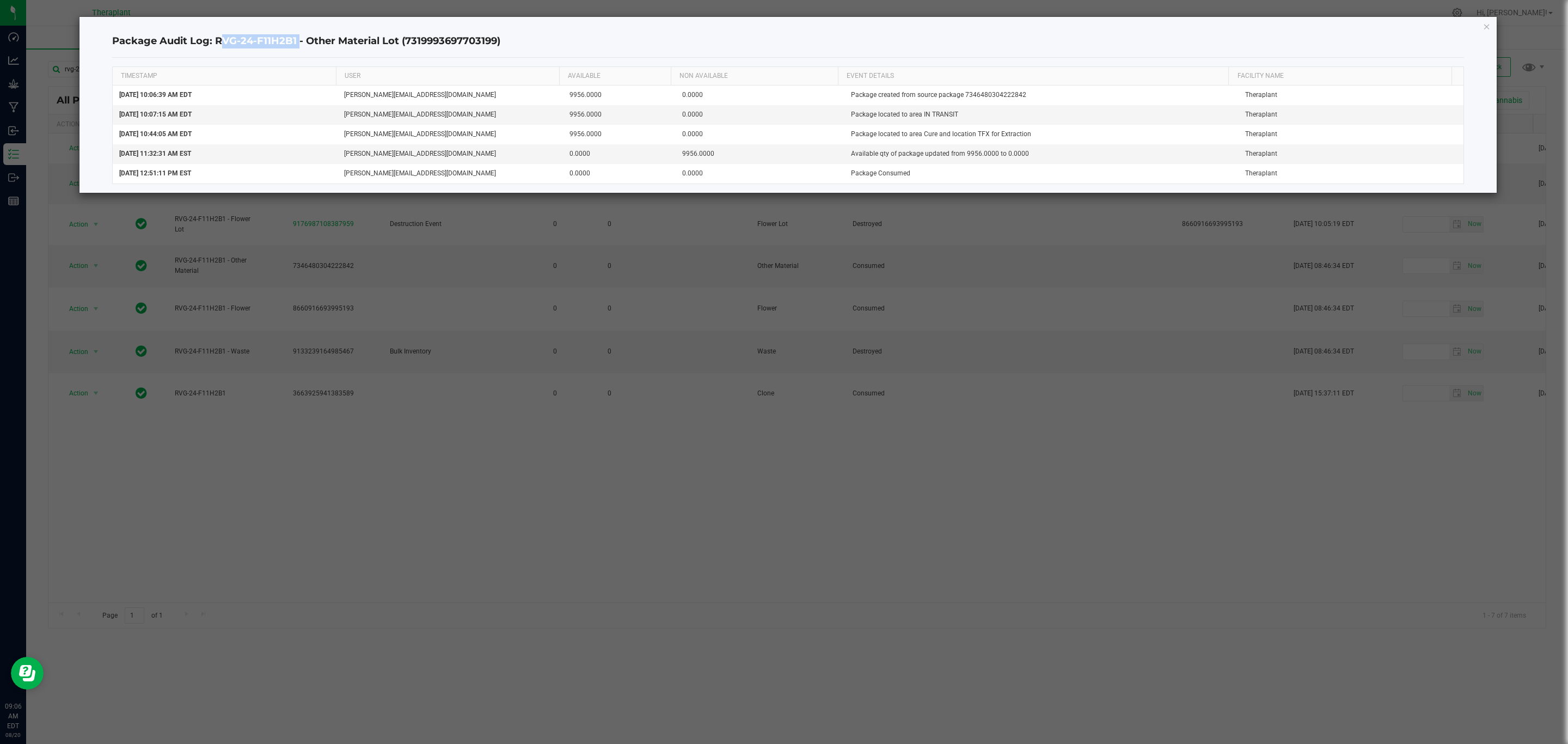
copy h4 "RVG-24-F11H2B1"
click at [466, 46] on h4 "Package Audit Log: RVG-24-F11H2B1 - Other Material Lot (7319993697703199)" at bounding box center [788, 41] width 1353 height 14
copy h4 "7319993697703199"
click at [1494, 27] on div "Package Audit Log: RVG-24-F11H2B1 - Other Material Lot (7319993697703199) TIMES…" at bounding box center [788, 105] width 1418 height 176
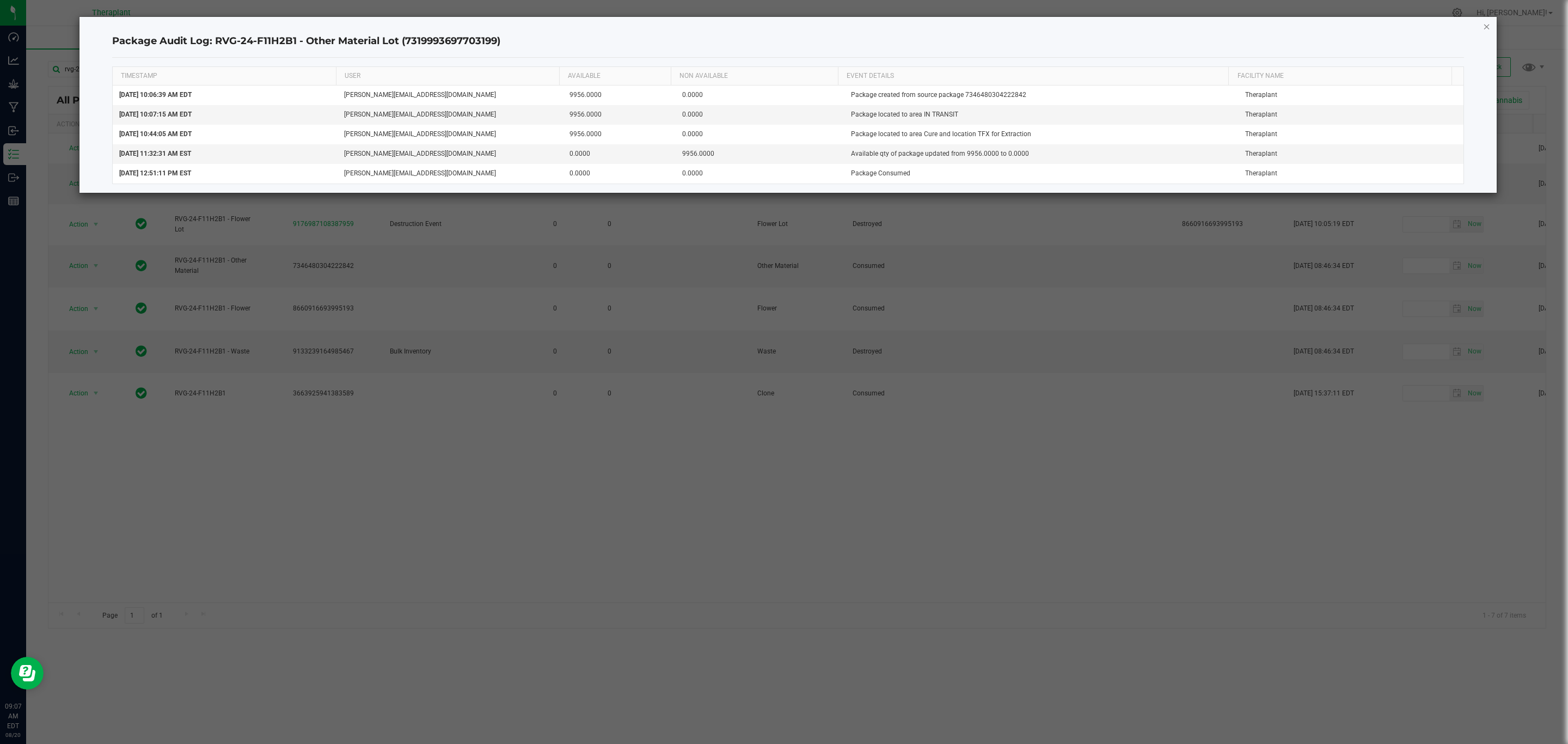
click at [1490, 26] on icon "button" at bounding box center [1487, 26] width 7 height 13
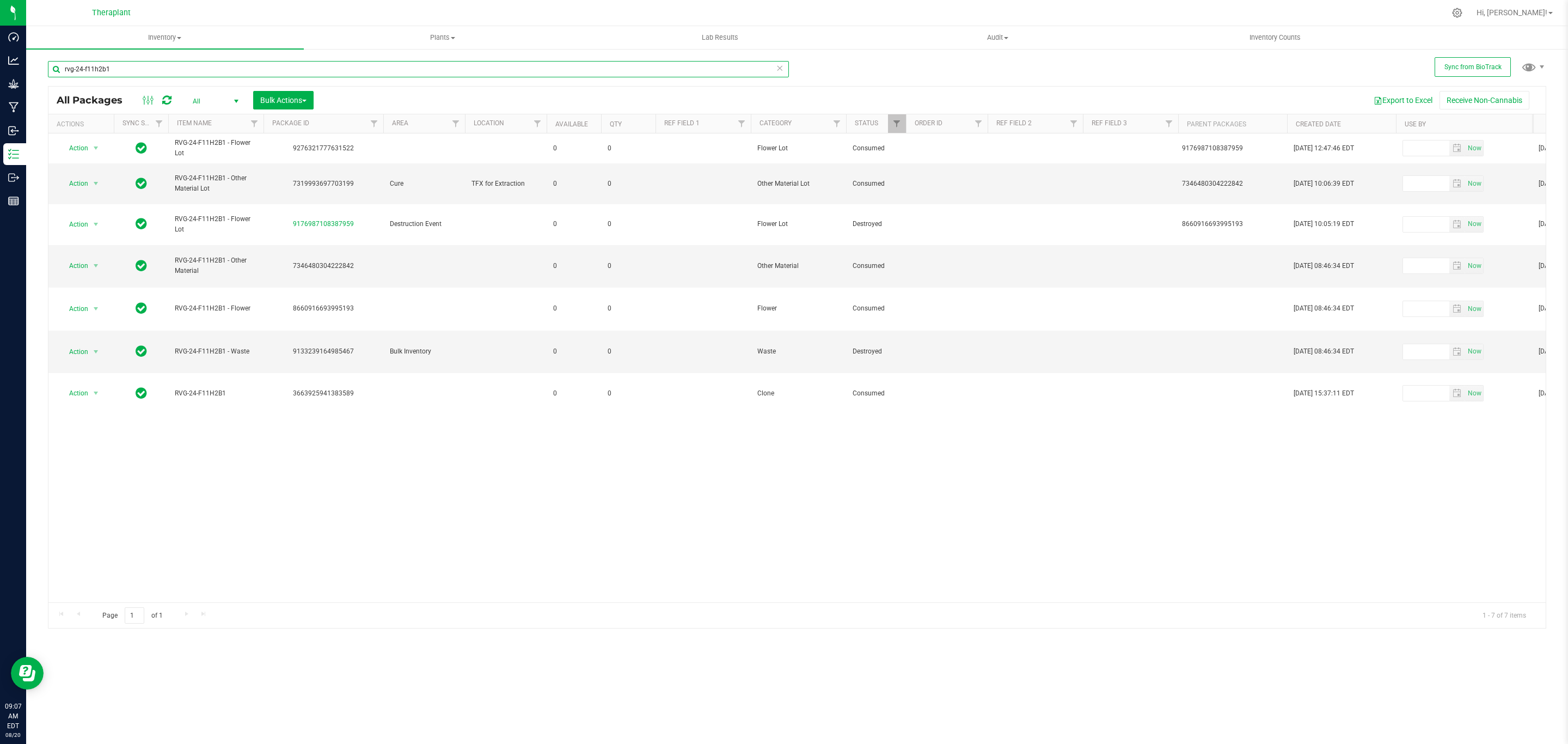
click at [479, 61] on input "rvg-24-f11h2b1" at bounding box center [418, 69] width 741 height 16
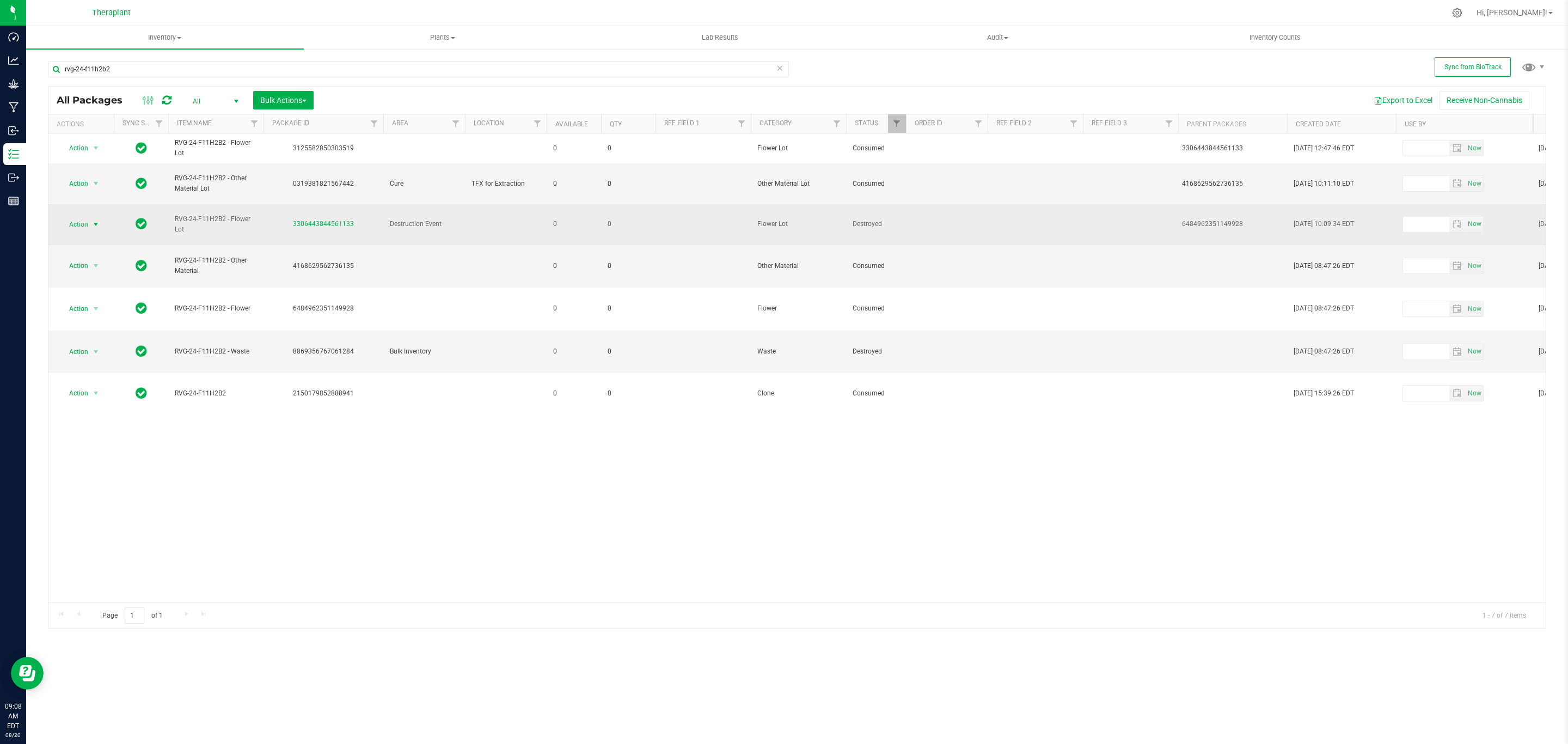
click at [100, 220] on span "select" at bounding box center [96, 224] width 9 height 9
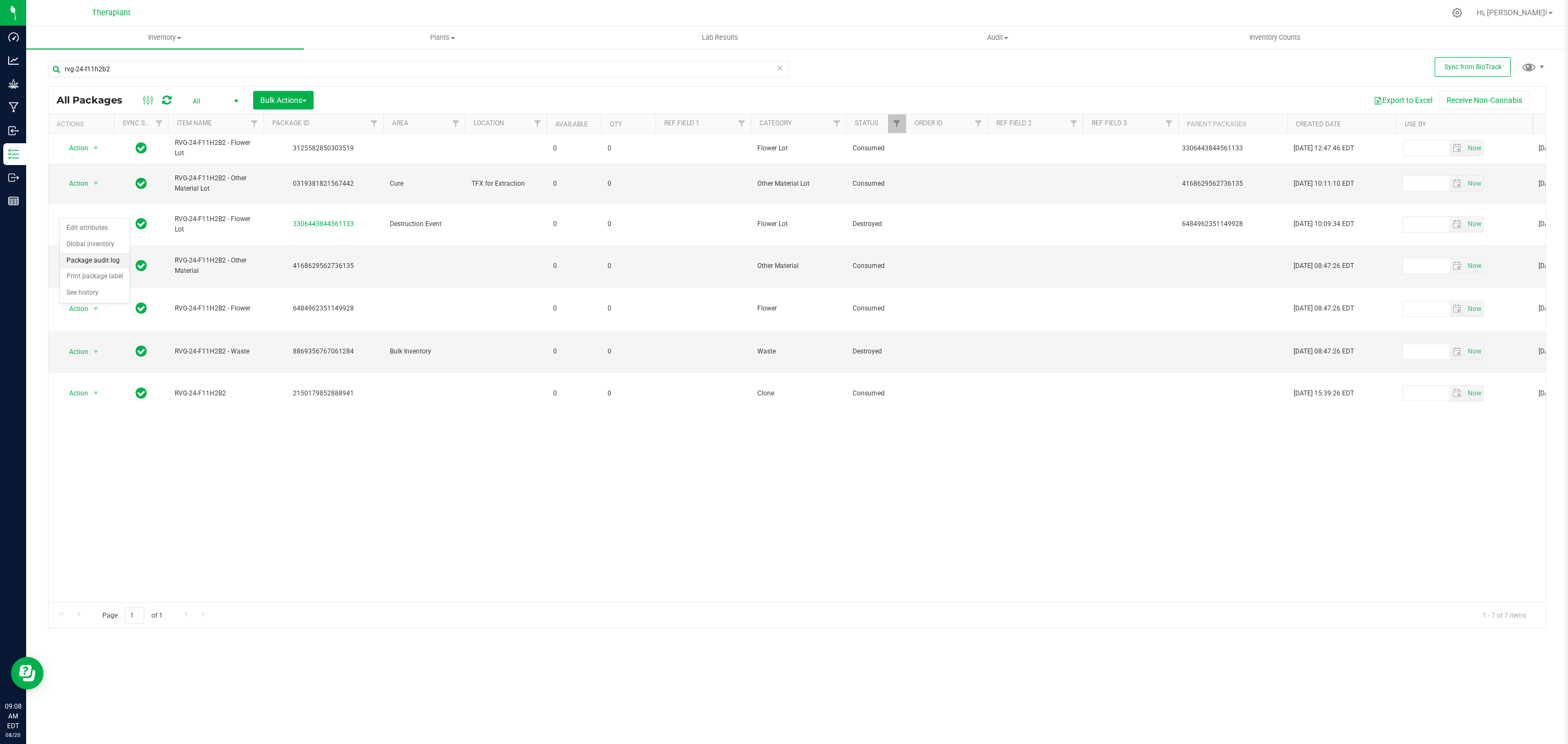
click at [111, 257] on li "Package audit log" at bounding box center [95, 261] width 70 height 16
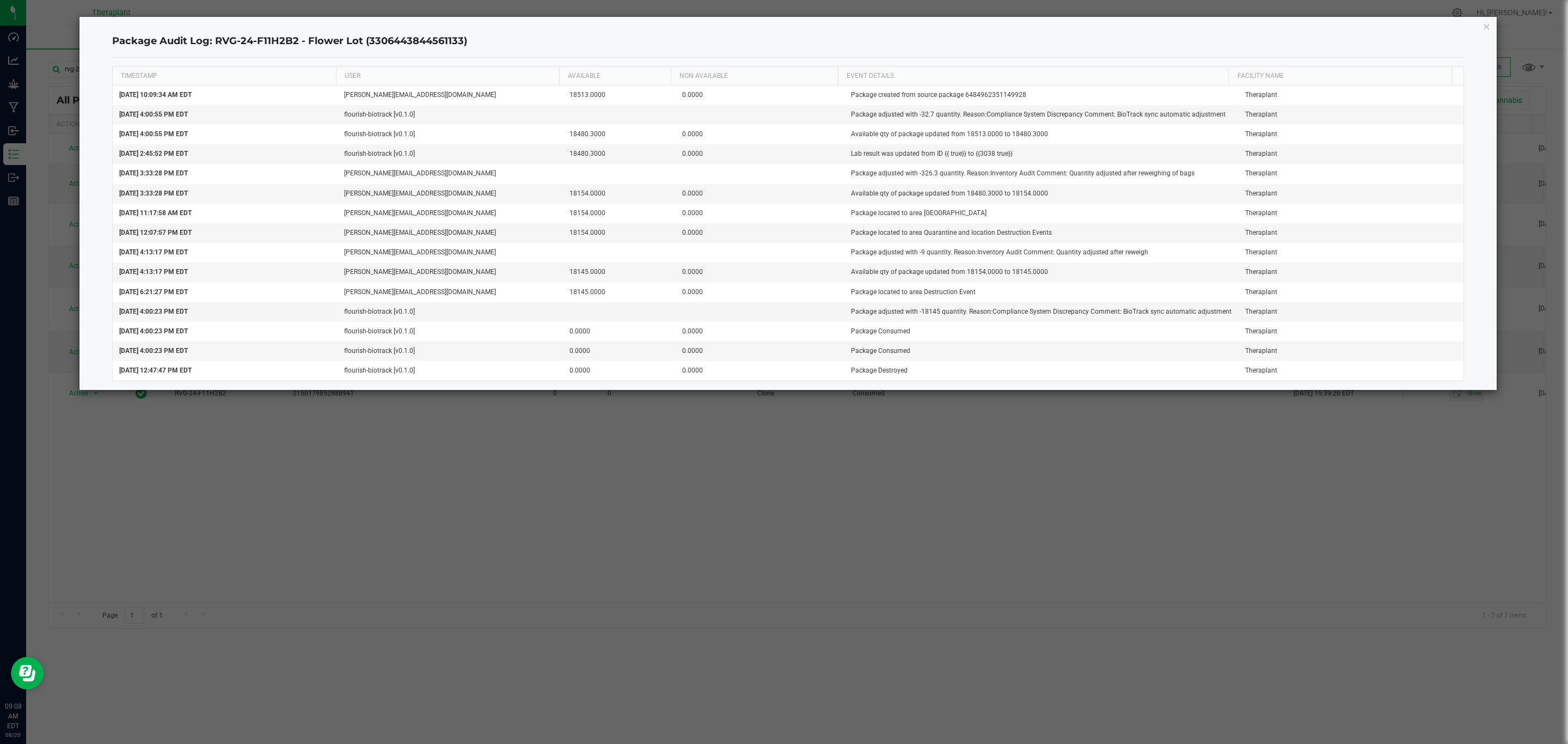
click at [395, 38] on h4 "Package Audit Log: RVG-24-F11H2B2 - Flower Lot (3306443844561133)" at bounding box center [788, 41] width 1353 height 14
copy h4 "3306443844561133"
click at [1484, 27] on icon "button" at bounding box center [1487, 26] width 7 height 13
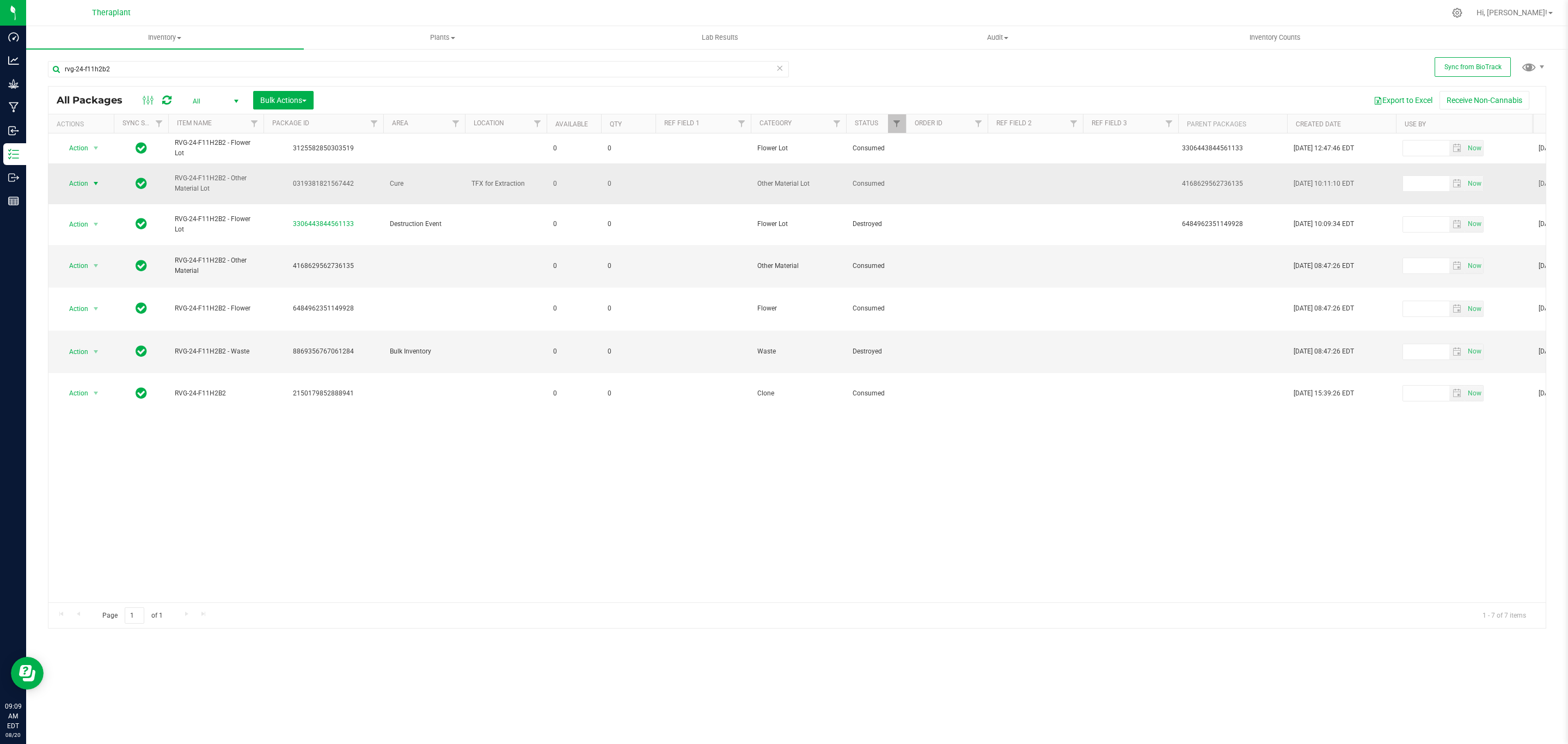
click at [90, 184] on span "select" at bounding box center [96, 183] width 13 height 15
click at [74, 179] on span "Action" at bounding box center [74, 183] width 30 height 15
click at [98, 261] on li "Package audit log" at bounding box center [95, 263] width 70 height 16
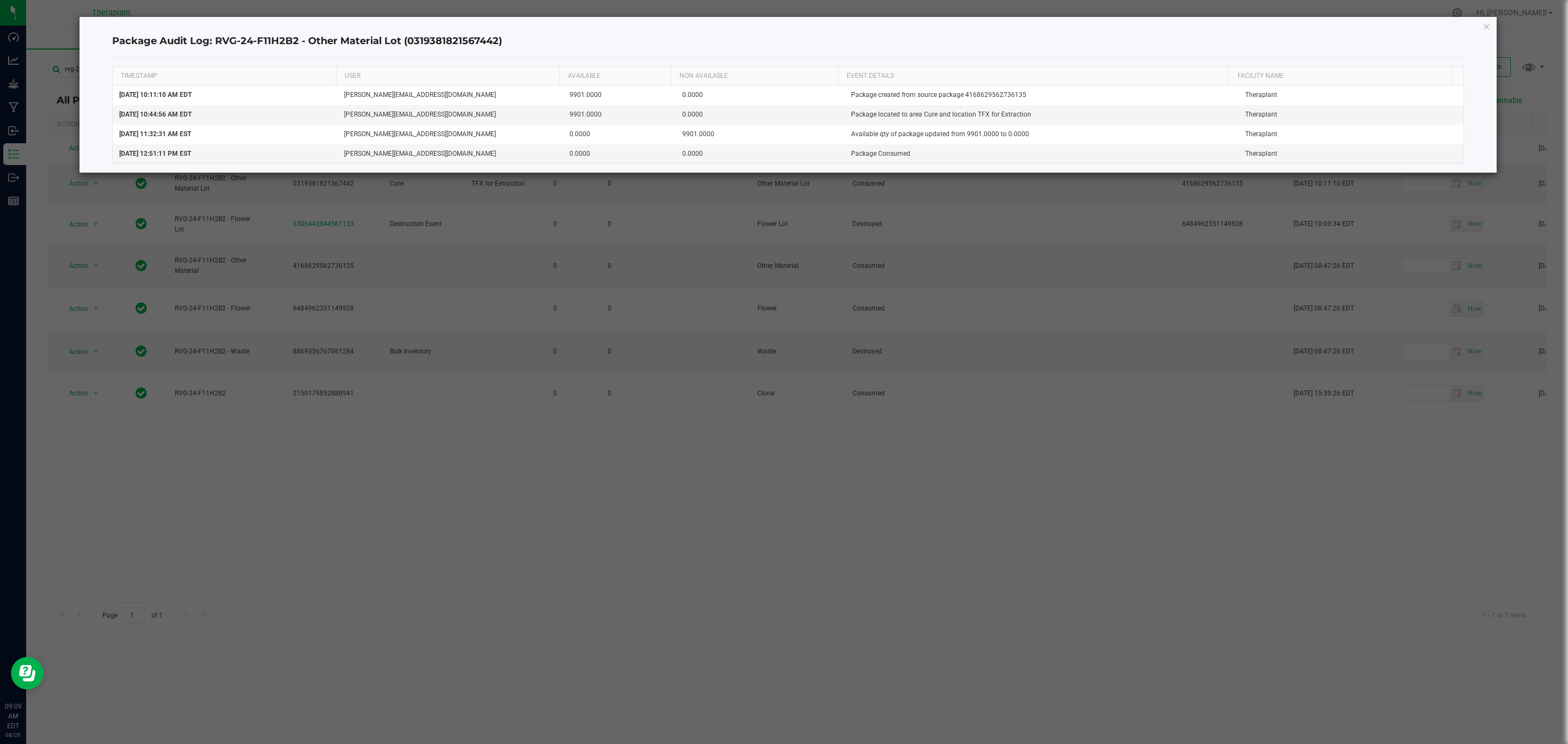
click at [461, 44] on h4 "Package Audit Log: RVG-24-F11H2B2 - Other Material Lot (0319381821567442)" at bounding box center [788, 41] width 1353 height 14
copy h4 "0319381821567442"
click at [1486, 27] on icon "button" at bounding box center [1487, 26] width 7 height 13
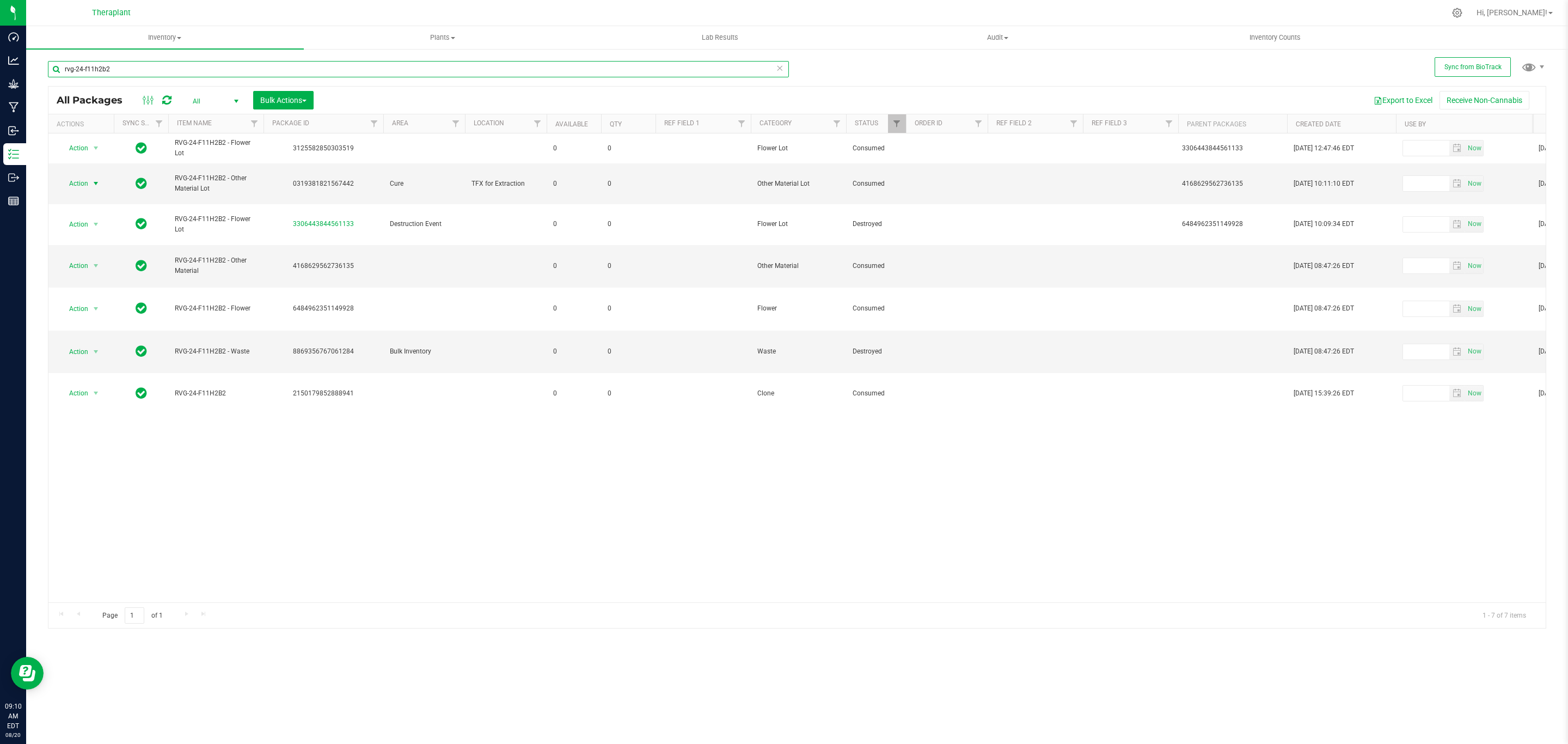
click at [219, 68] on input "rvg-24-f11h2b2" at bounding box center [418, 69] width 741 height 16
drag, startPoint x: 810, startPoint y: 70, endPoint x: 611, endPoint y: 479, distance: 454.8
click at [611, 479] on div "Action Action Adjust qty Edit attributes Global inventory Locate package Packag…" at bounding box center [797, 368] width 1498 height 469
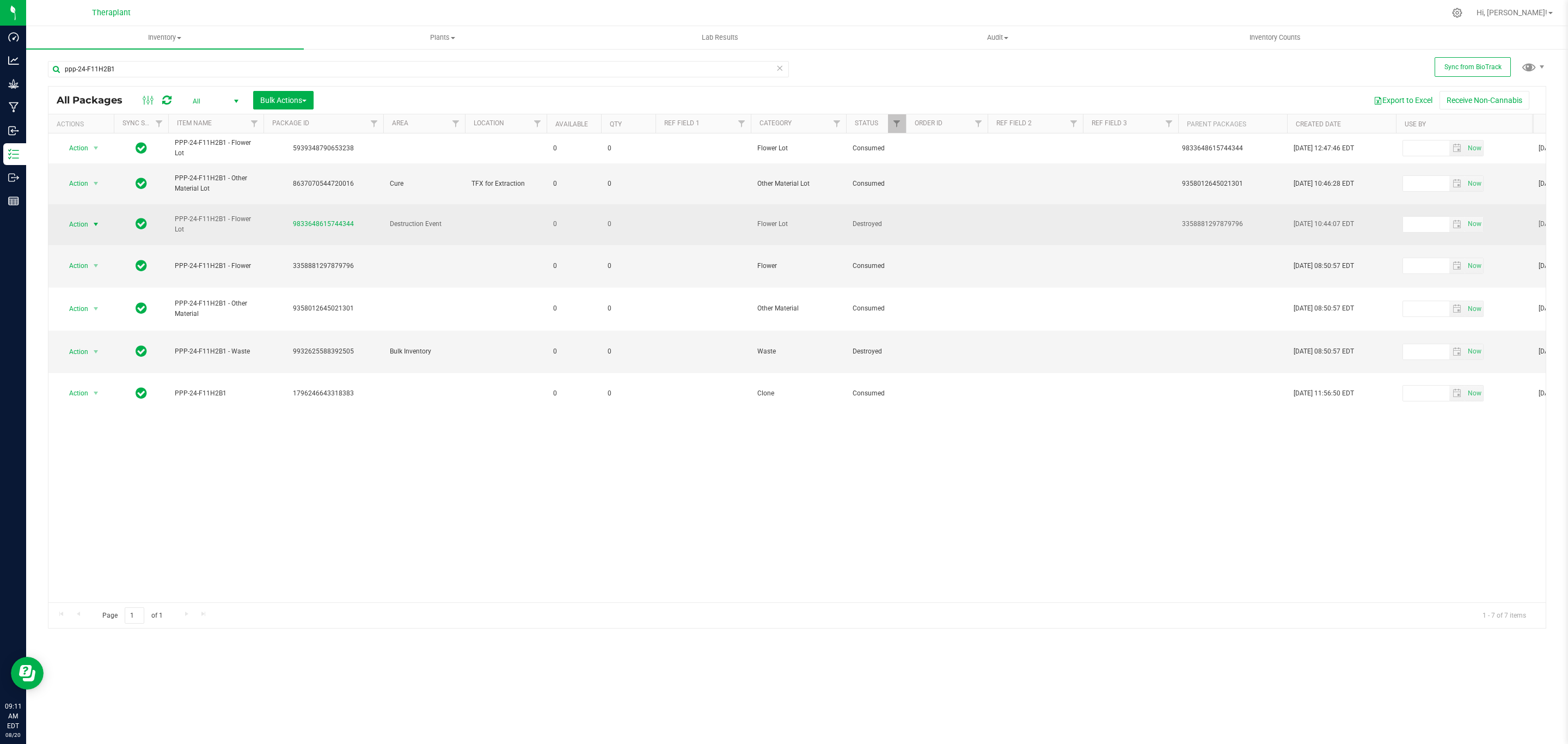
click at [90, 217] on span "select" at bounding box center [96, 224] width 13 height 15
click at [83, 217] on span "Action" at bounding box center [74, 224] width 30 height 15
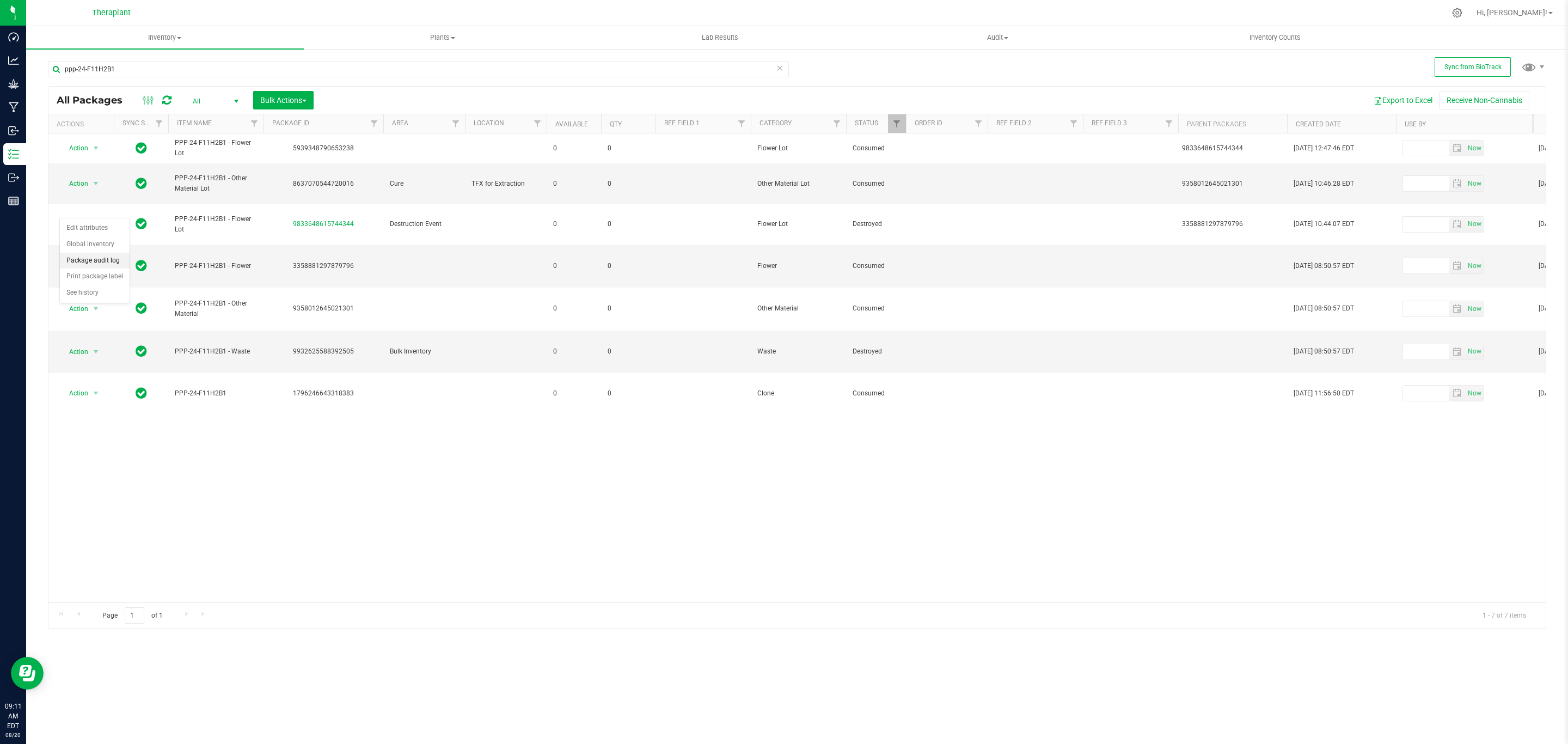
click at [110, 258] on li "Package audit log" at bounding box center [95, 261] width 70 height 16
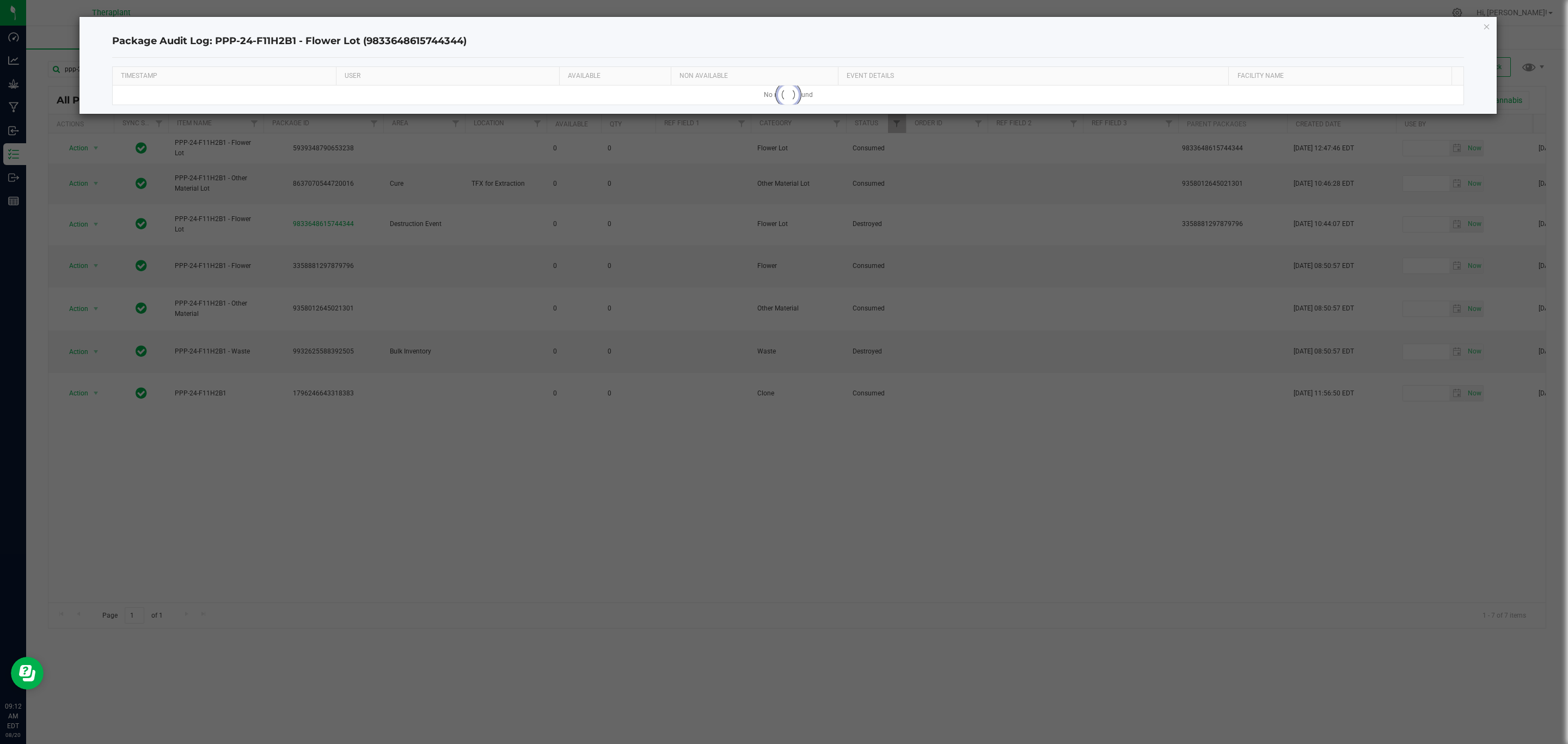
drag, startPoint x: 479, startPoint y: 38, endPoint x: 214, endPoint y: 48, distance: 265.2
click at [214, 48] on h4 "Package Audit Log: PPP-24-F11H2B1 - Flower Lot (9833648615744344)" at bounding box center [788, 41] width 1353 height 14
copy h4 "PPP-24-F11H2B1 - Flower Lot (9833648615744344)"
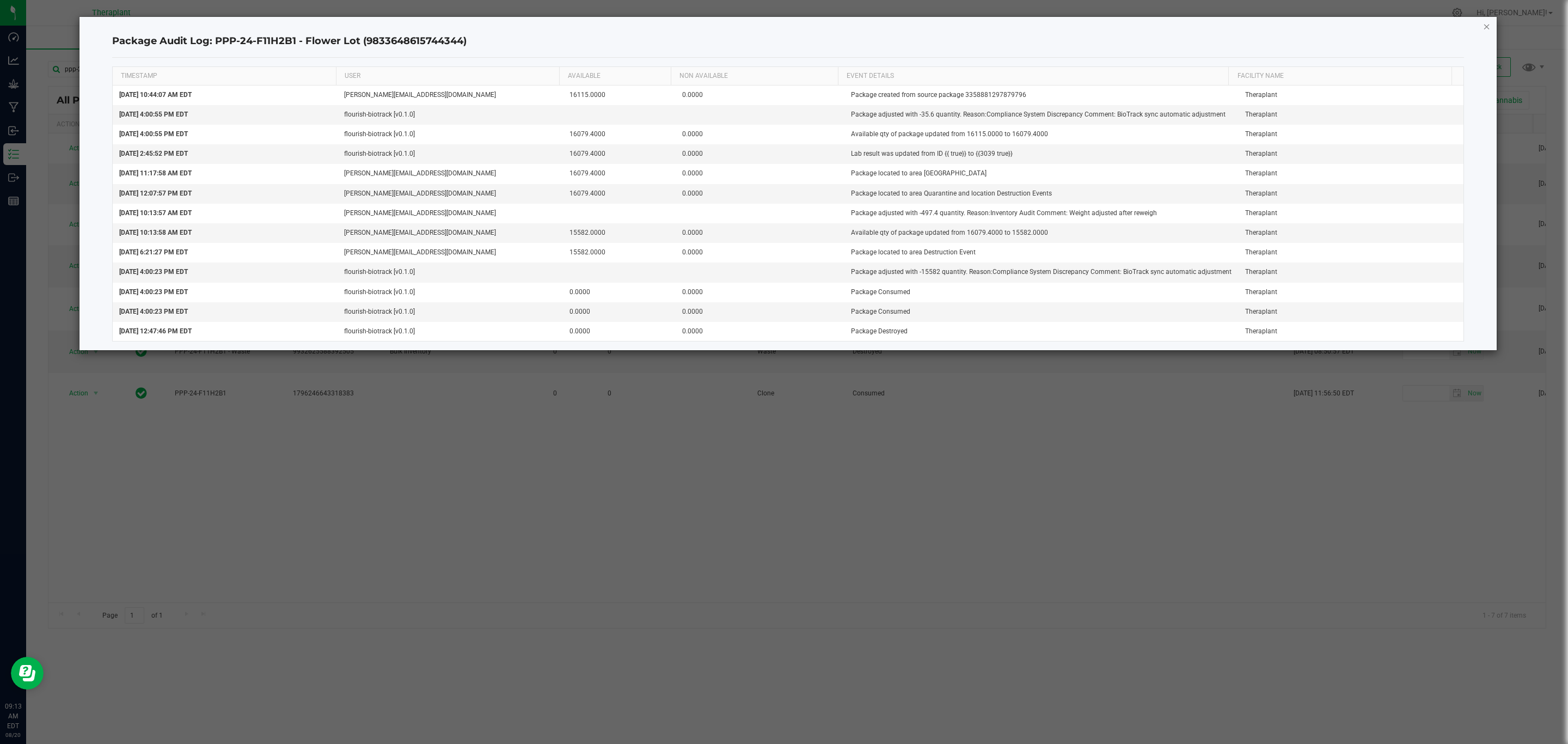
click at [1485, 31] on icon "button" at bounding box center [1487, 26] width 7 height 13
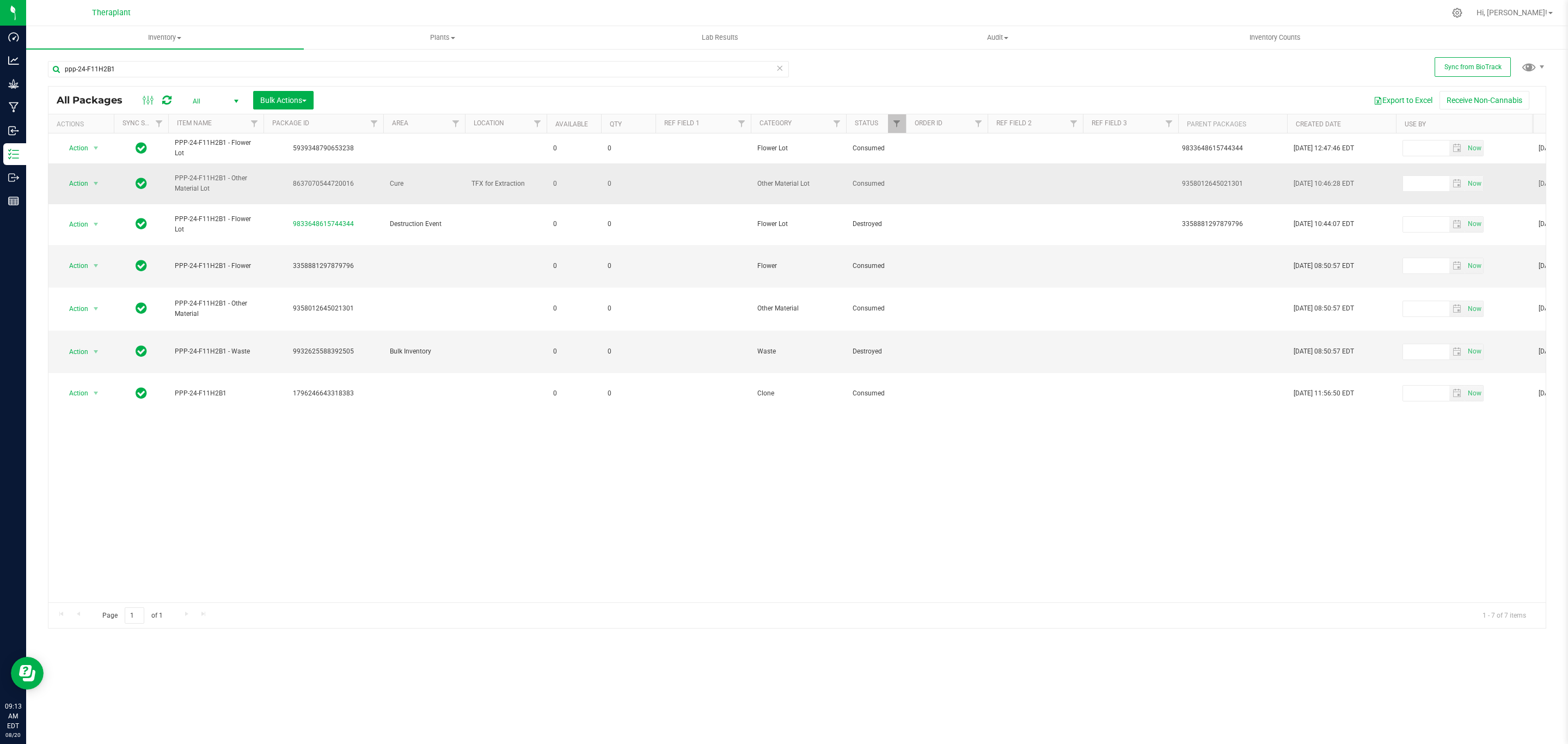
drag, startPoint x: 355, startPoint y: 180, endPoint x: 293, endPoint y: 180, distance: 62.0
click at [293, 180] on div "8637070544720016" at bounding box center [323, 184] width 123 height 11
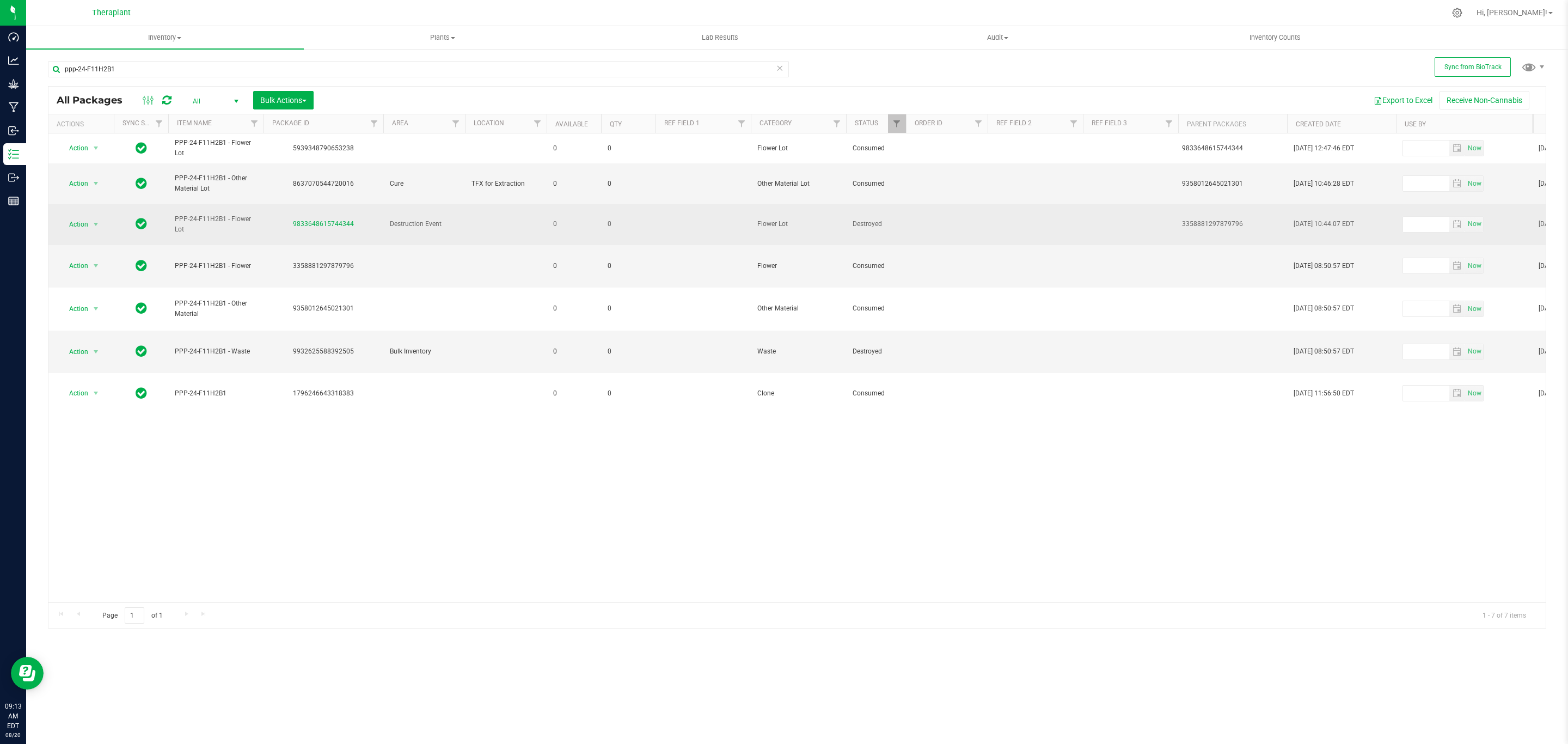
copy div "8637070544720016"
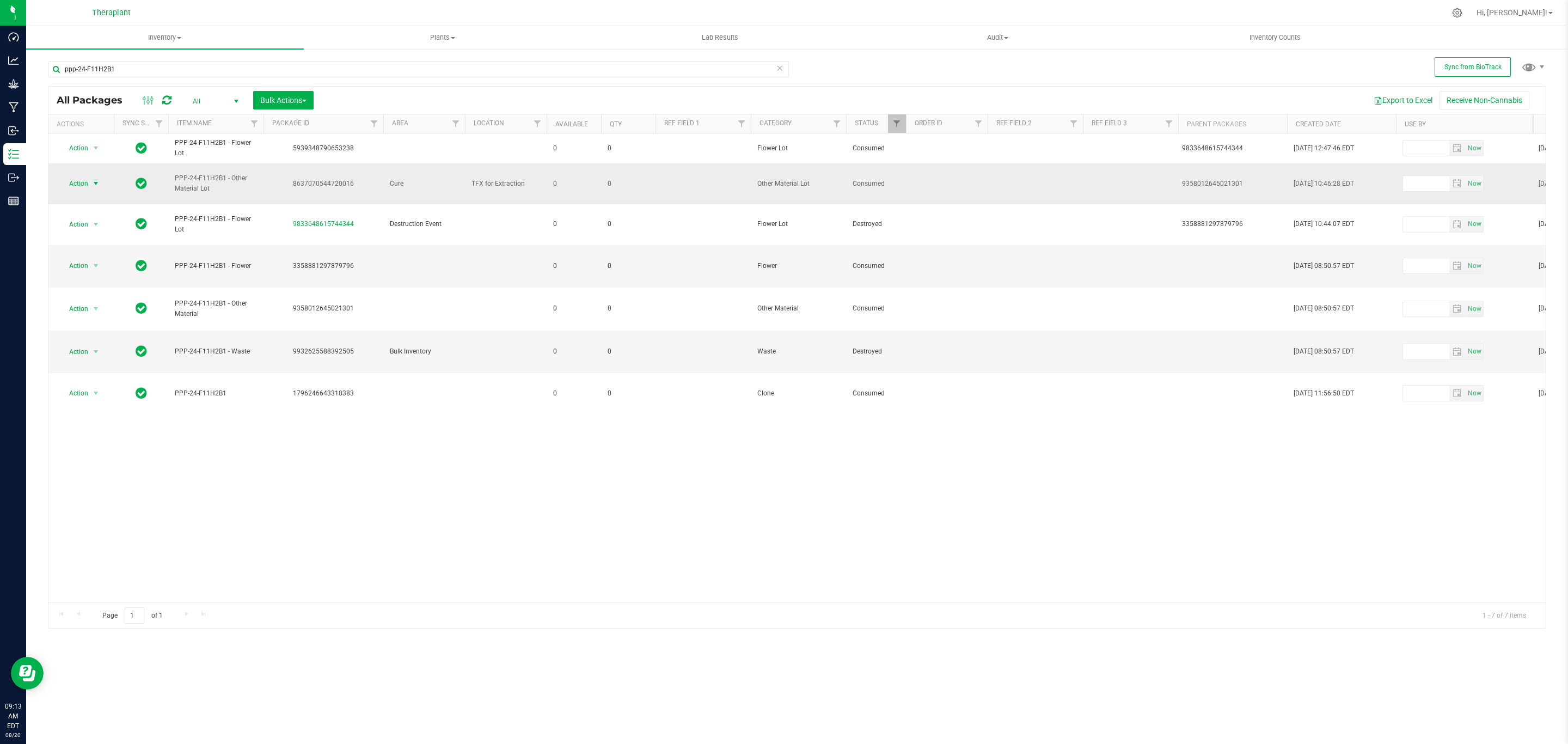
click at [85, 177] on span "Action" at bounding box center [74, 183] width 30 height 15
click at [110, 265] on li "Package audit log" at bounding box center [95, 263] width 70 height 16
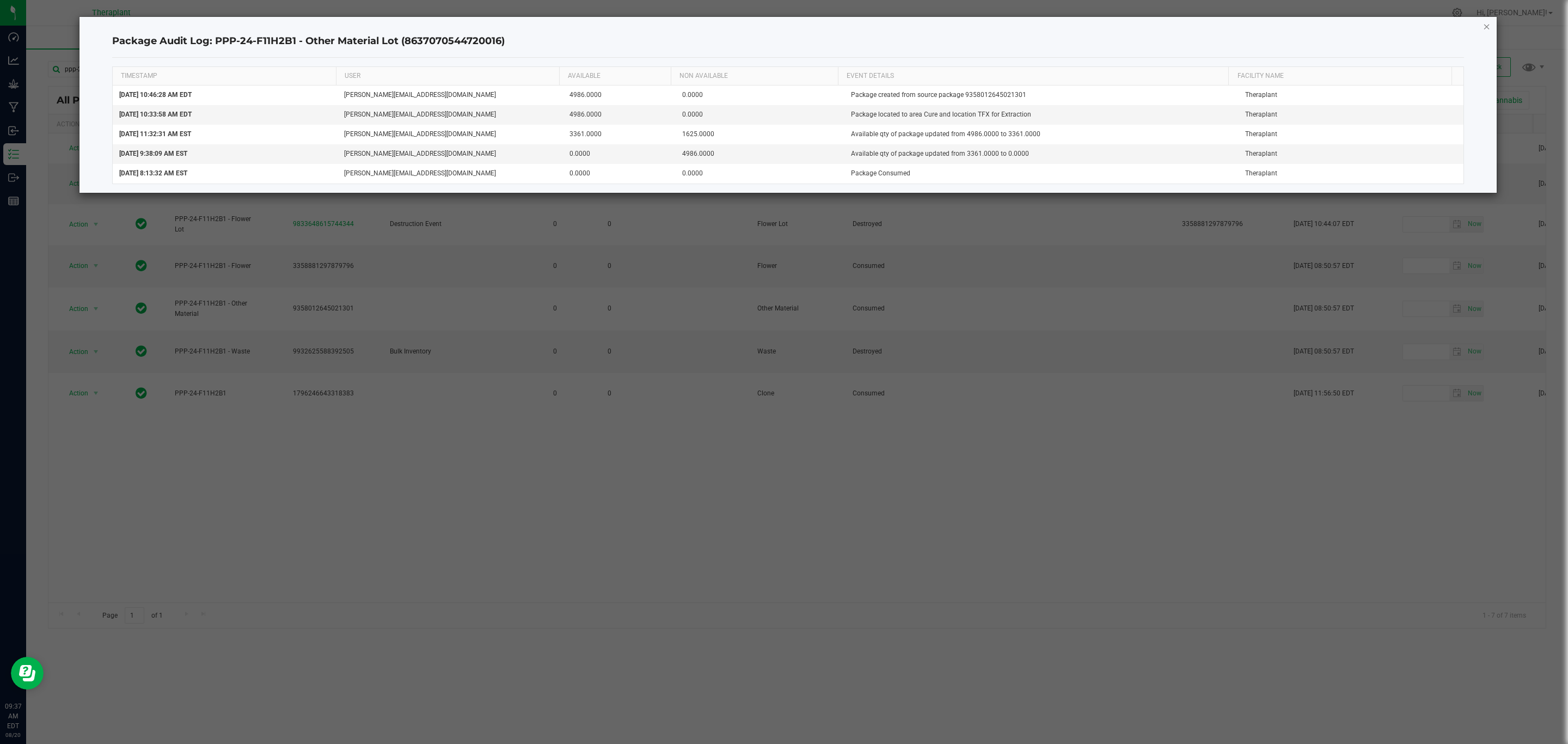
click at [1490, 24] on icon "button" at bounding box center [1487, 26] width 7 height 13
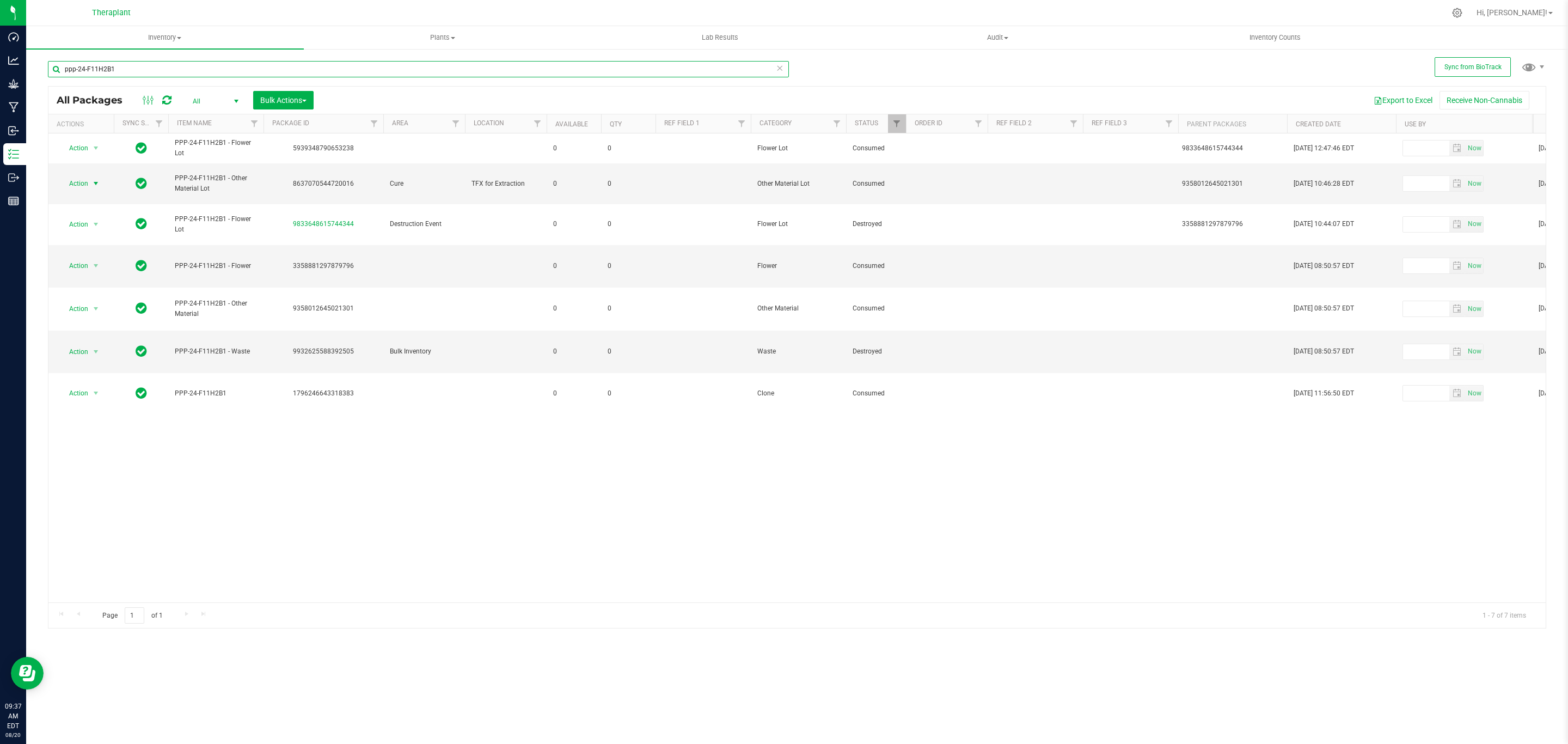
click at [675, 66] on input "ppp-24-F11H2B1" at bounding box center [418, 69] width 741 height 16
type input "ipen24-014"
